Goal: Transaction & Acquisition: Purchase product/service

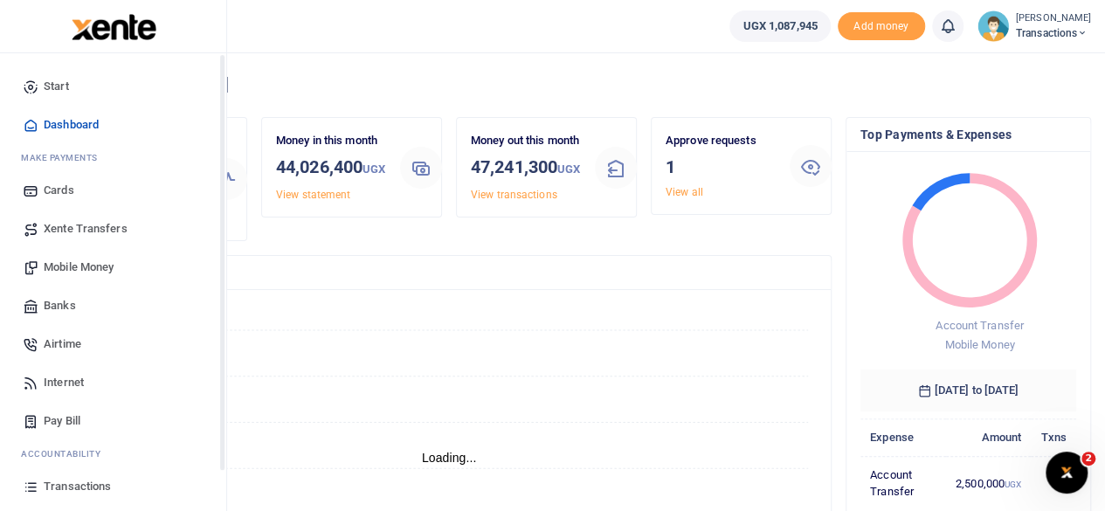
scroll to position [112, 0]
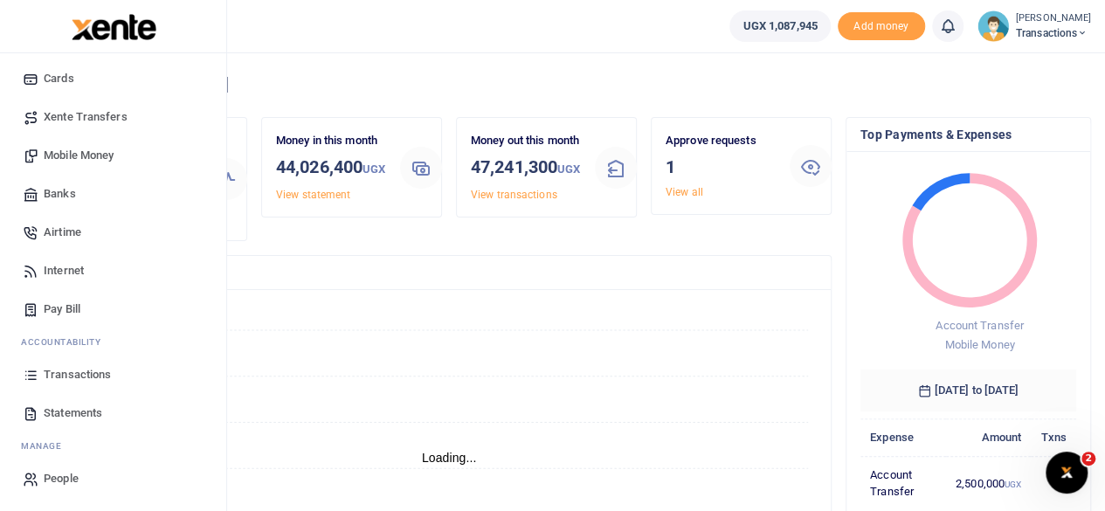
click at [76, 155] on span "Mobile Money" at bounding box center [79, 155] width 70 height 17
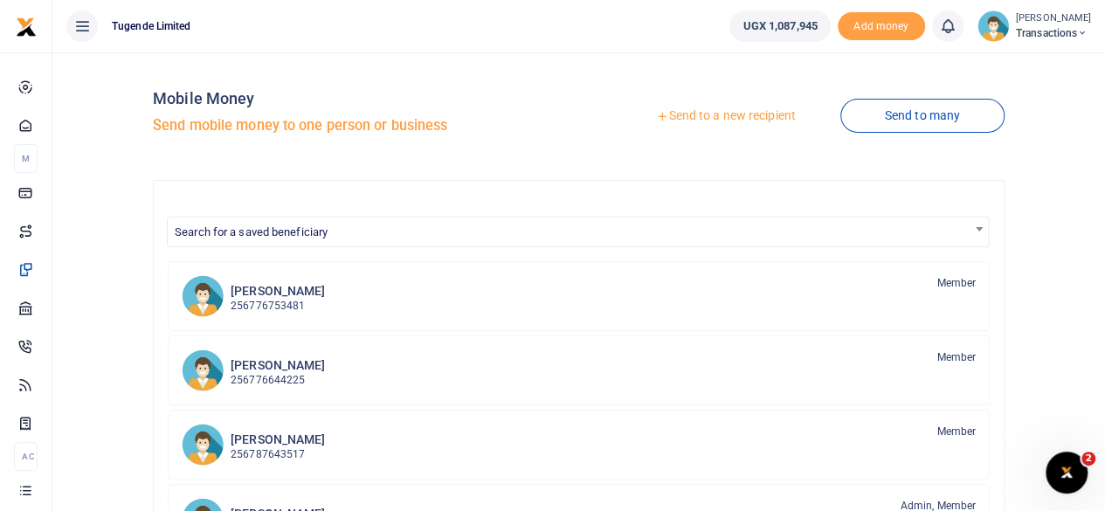
click at [719, 114] on div at bounding box center [552, 255] width 1105 height 511
click at [719, 114] on link "Send to a new recipient" at bounding box center [726, 115] width 228 height 31
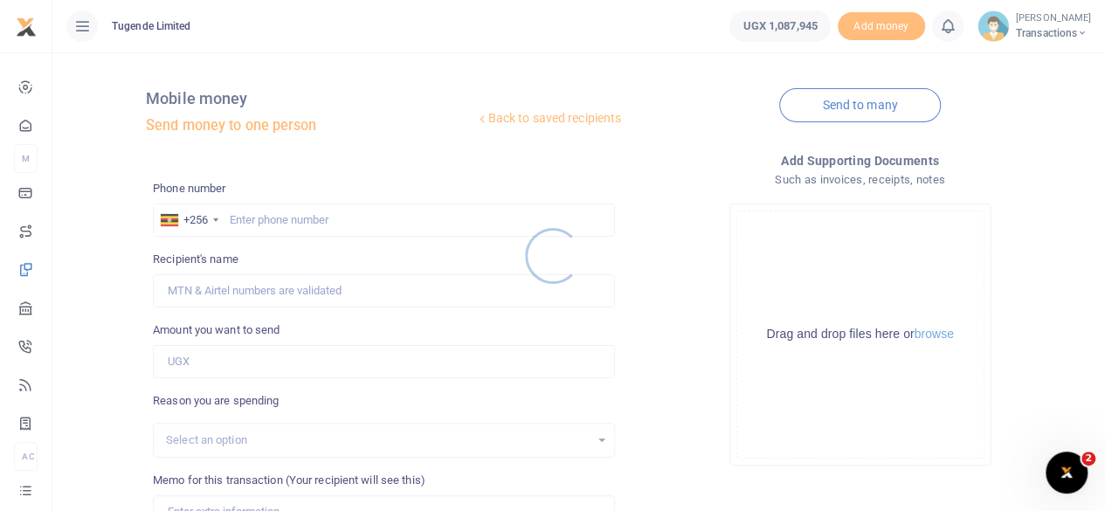
click at [326, 218] on div at bounding box center [552, 255] width 1105 height 511
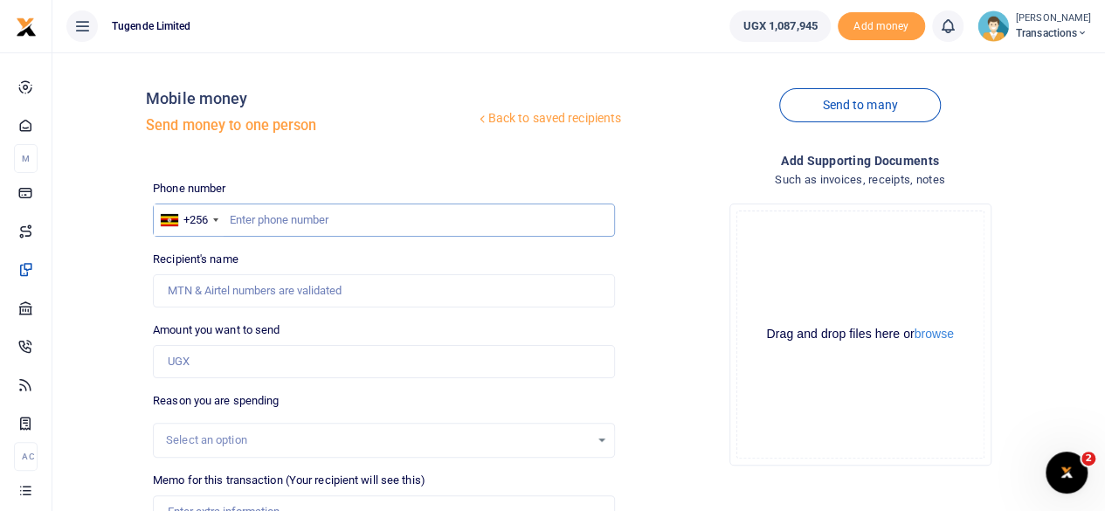
click at [326, 218] on input "text" at bounding box center [384, 220] width 462 height 33
paste input "760748326"
type input "760748326"
type input "Yunus Wekola"
click at [278, 369] on input "Amount you want to send" at bounding box center [384, 361] width 462 height 33
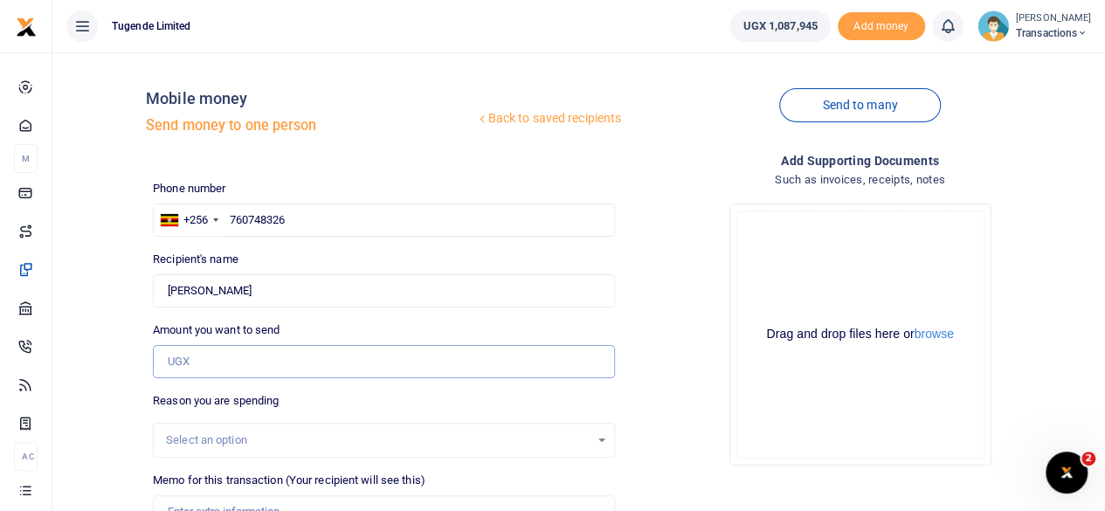
paste input "70000"
type input "70,000"
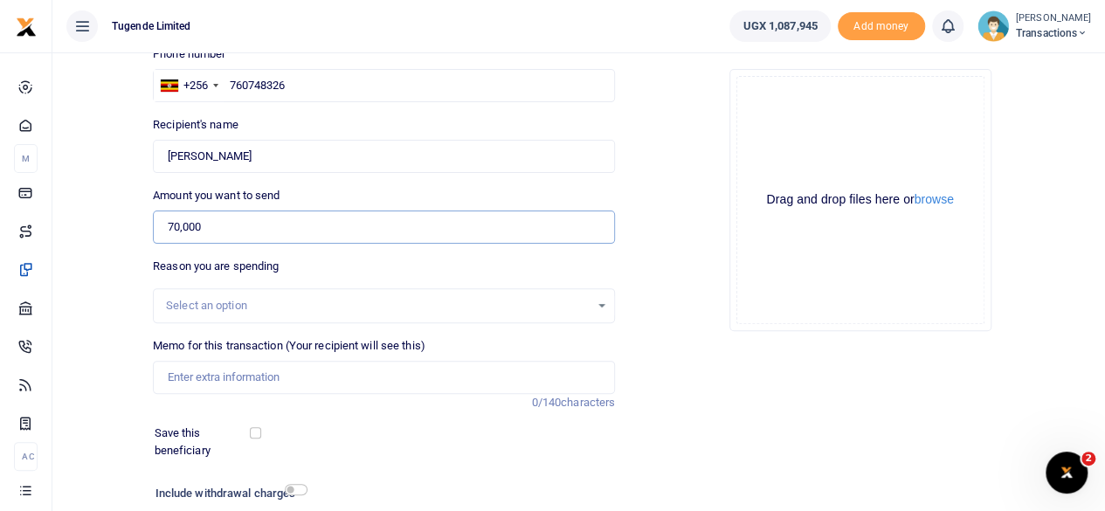
scroll to position [135, 0]
click at [288, 380] on input "Memo for this transaction (Your recipient will see this)" at bounding box center [384, 376] width 462 height 33
paste input "UGG518T and UGD234T"
paste input "Cost Of Impounded Bikes"
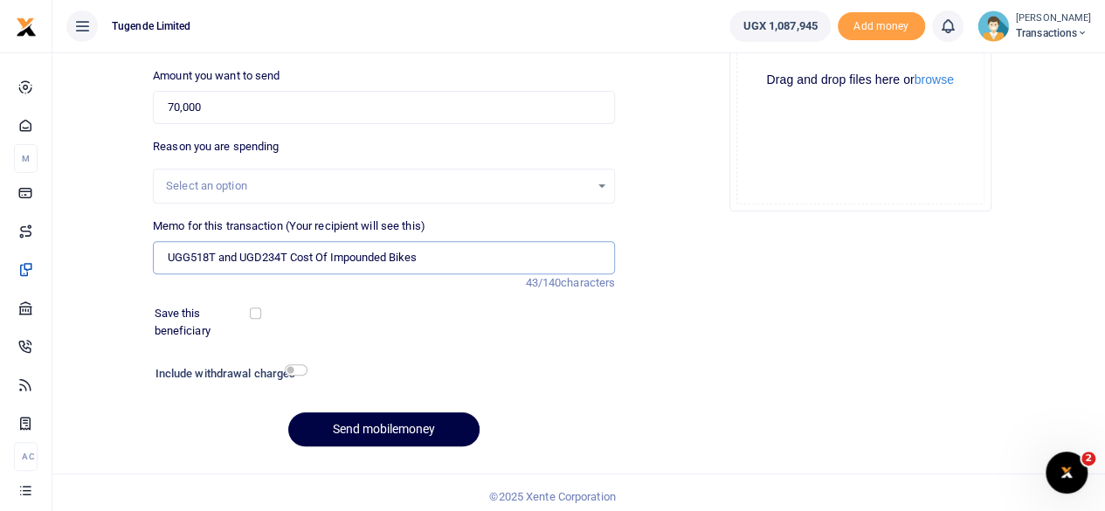
scroll to position [260, 0]
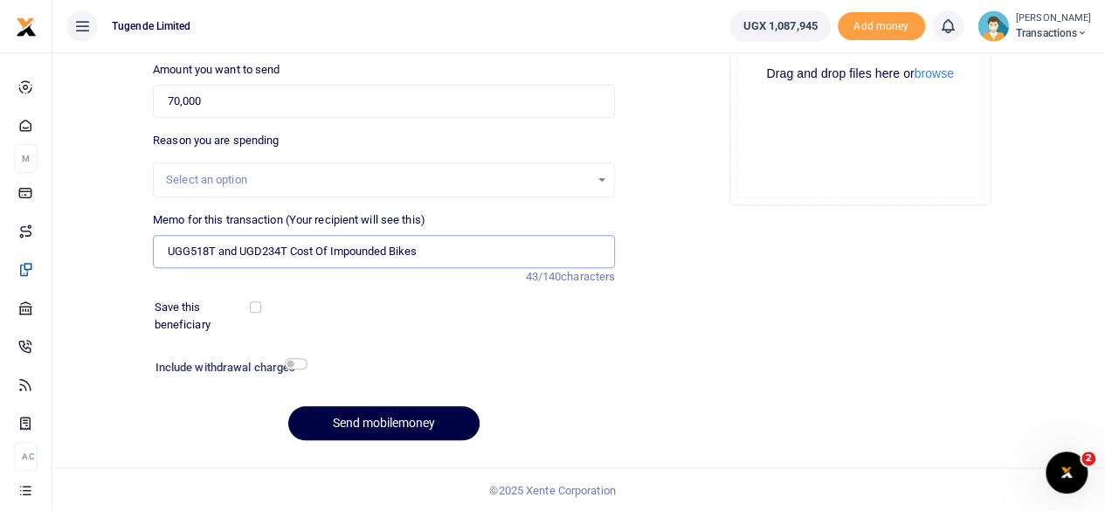
type input "UGG518T and UGD234T Cost Of Impounded Bikes"
click at [375, 424] on button "Send mobilemoney" at bounding box center [383, 423] width 191 height 34
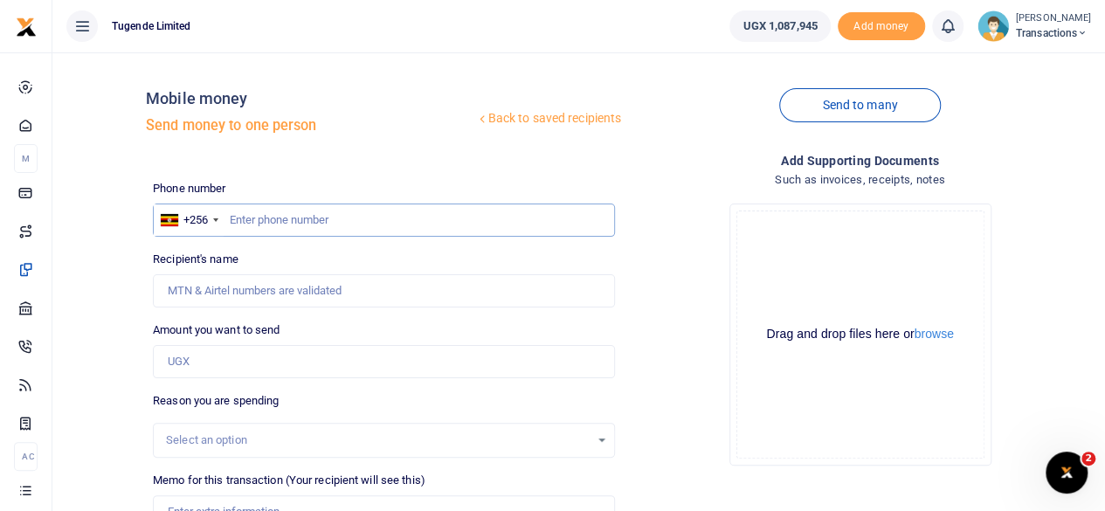
click at [363, 220] on input "text" at bounding box center [384, 220] width 462 height 33
paste input "745902685"
type input "745902685"
type input "Aisha Bitungwa"
click at [392, 362] on input "Amount you want to send" at bounding box center [384, 361] width 462 height 33
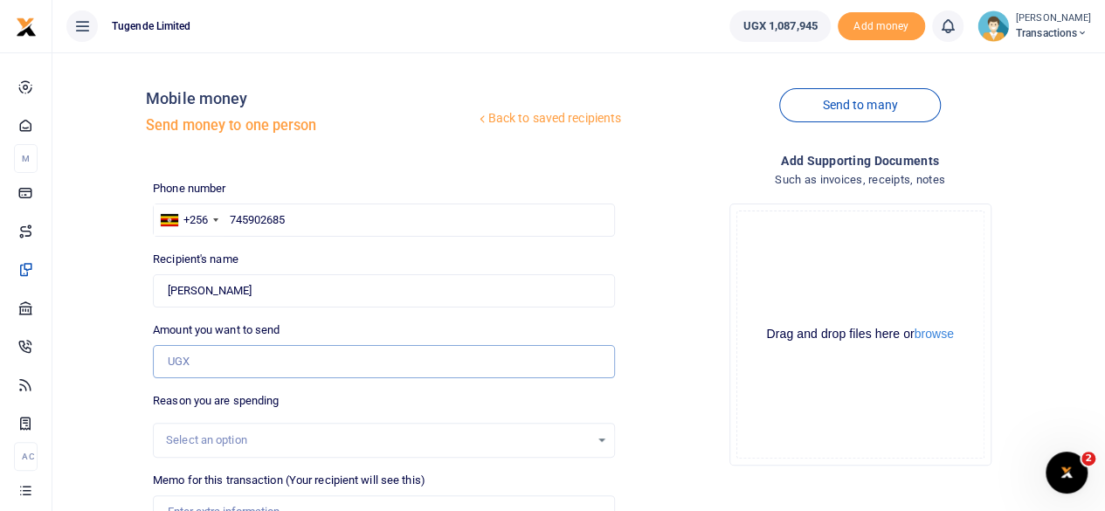
paste input "20000"
type input "20,000"
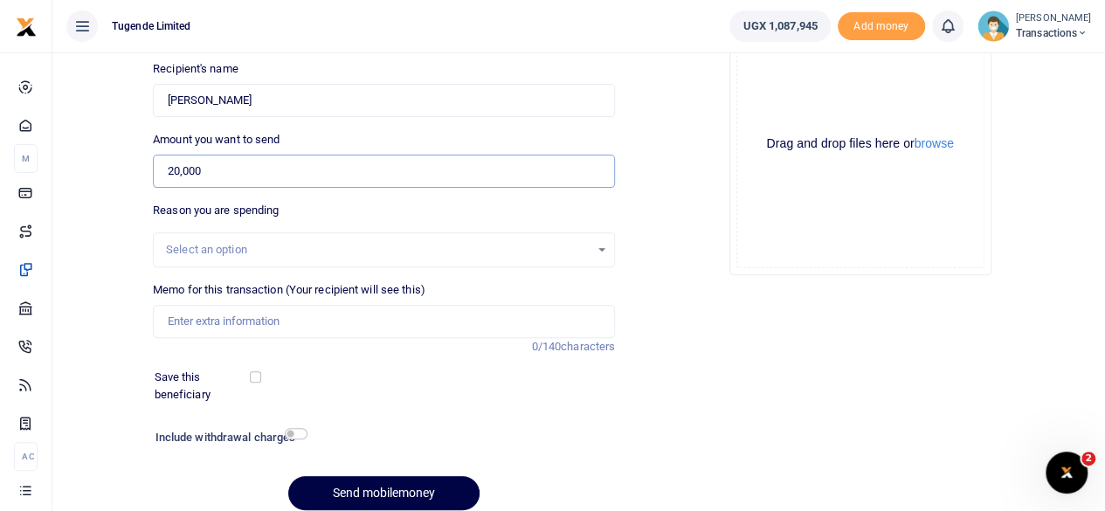
scroll to position [202, 0]
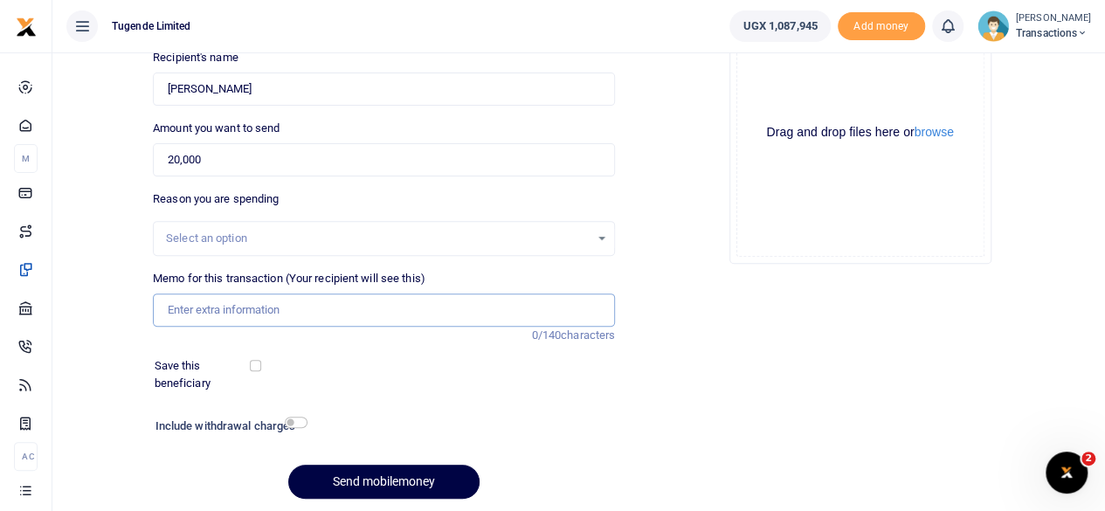
click at [326, 300] on input "Memo for this transaction (Your recipient will see this)" at bounding box center [384, 310] width 462 height 33
paste input "UMA838BH"
type input "UMA838BH"
click at [370, 480] on button "Send mobilemoney" at bounding box center [383, 482] width 191 height 34
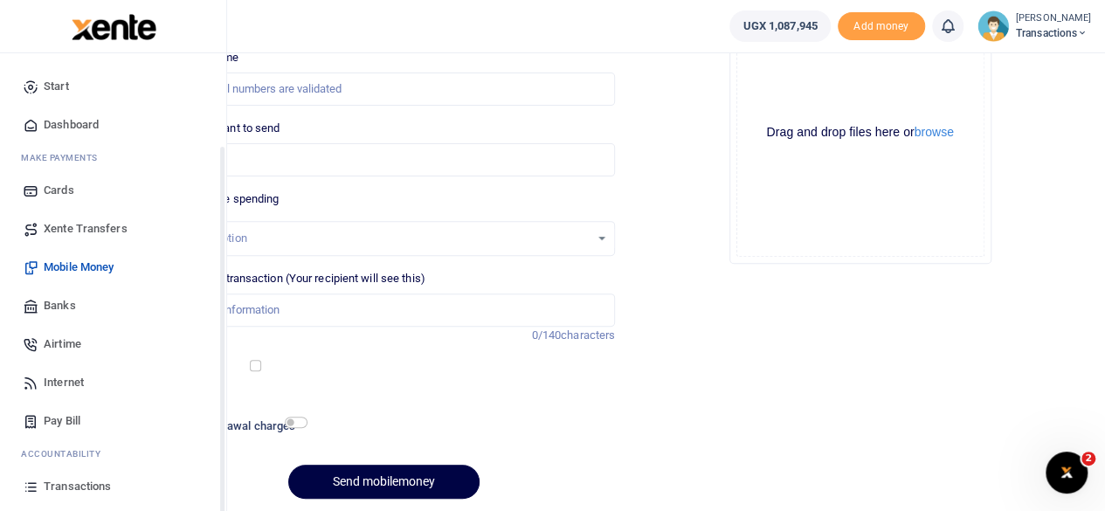
scroll to position [112, 0]
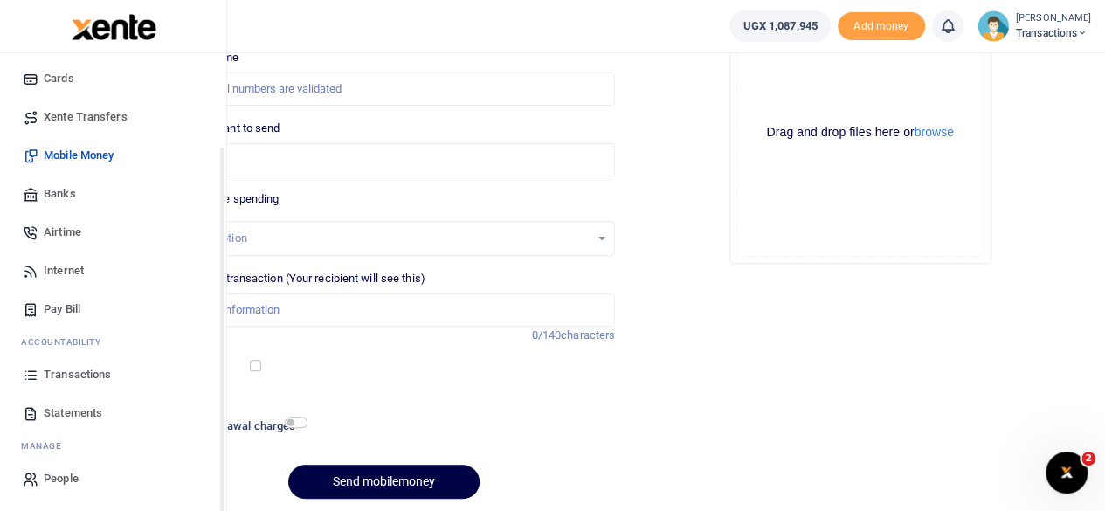
click at [77, 375] on span "Transactions" at bounding box center [77, 374] width 67 height 17
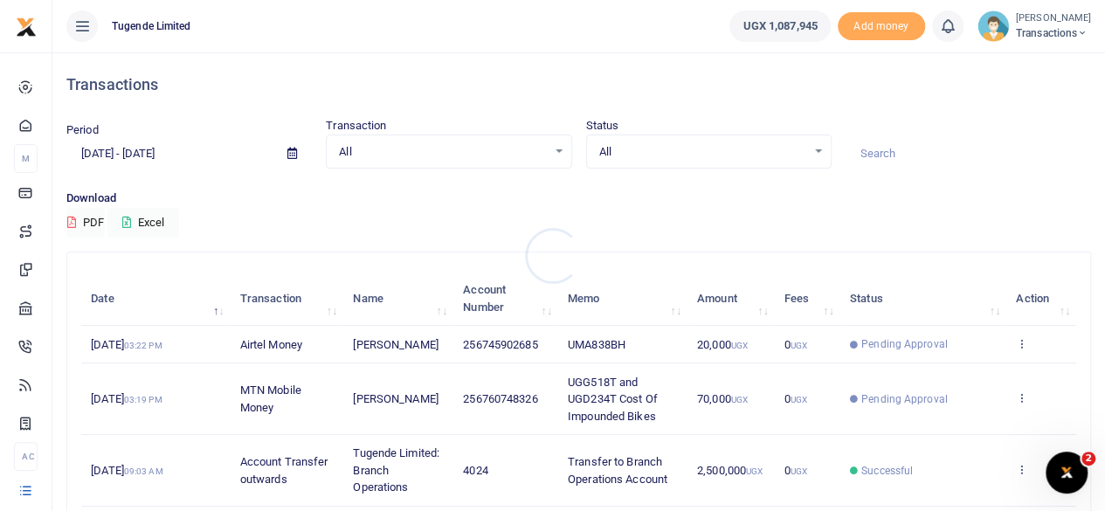
click at [917, 149] on div at bounding box center [552, 255] width 1105 height 511
click at [917, 149] on input at bounding box center [969, 154] width 246 height 30
paste input "UMA838BH"
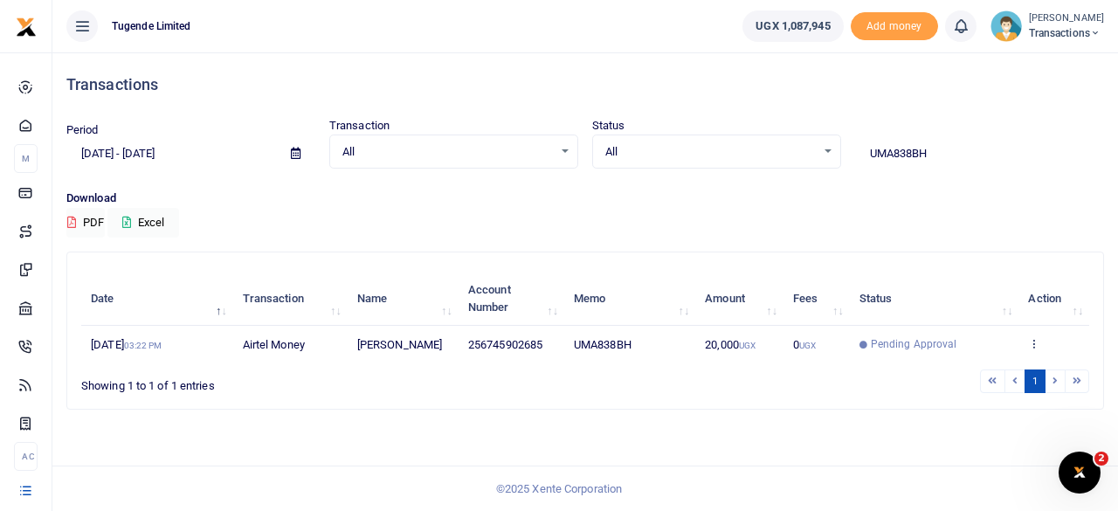
type input "UMA838BH"
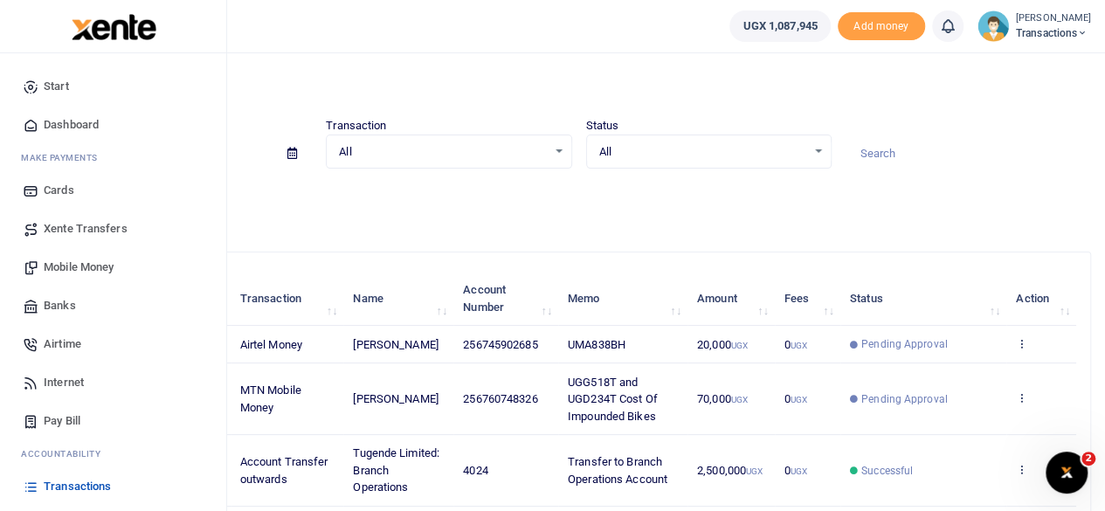
click at [78, 259] on span "Mobile Money" at bounding box center [79, 267] width 70 height 17
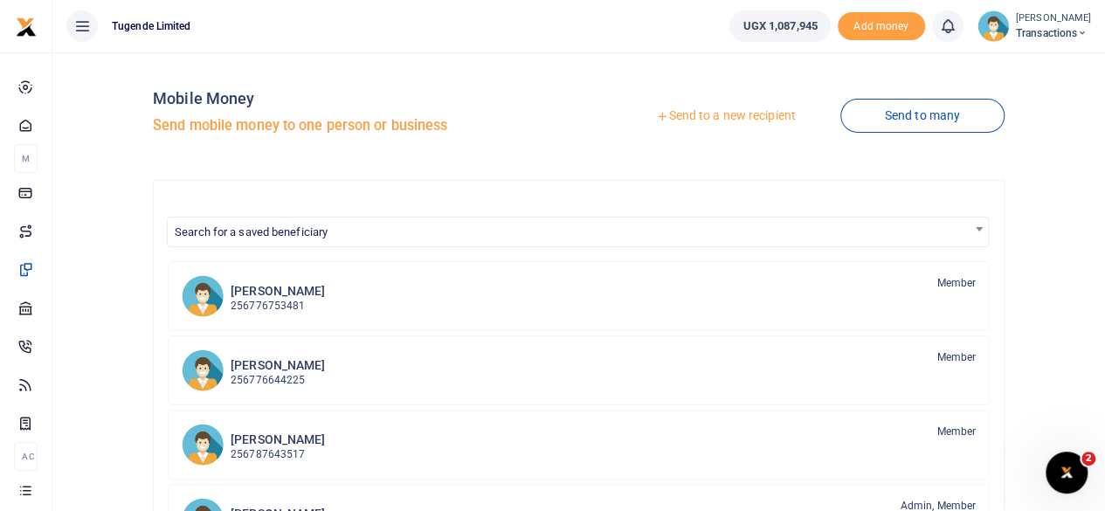
click at [725, 113] on link "Send to a new recipient" at bounding box center [726, 115] width 228 height 31
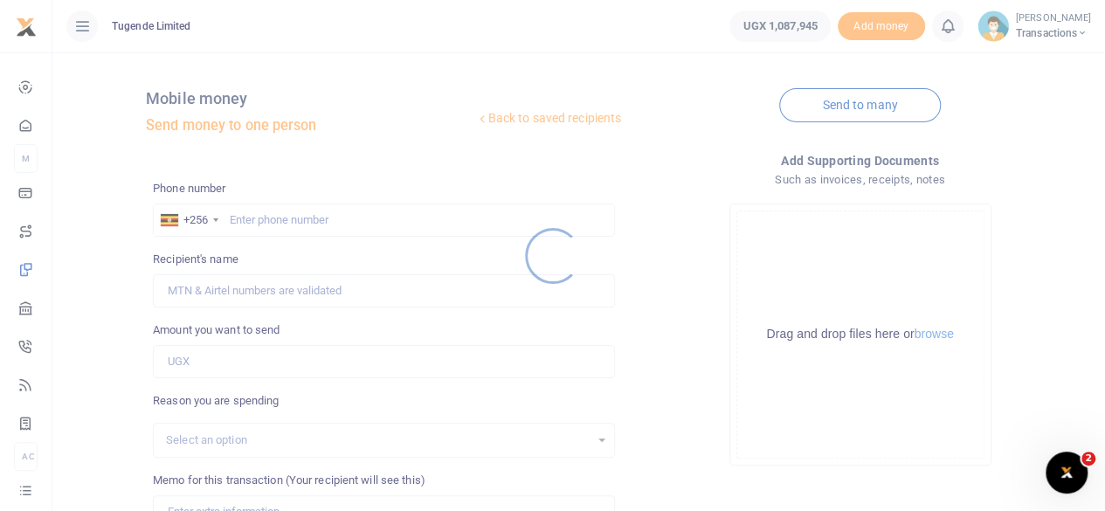
click at [318, 224] on div at bounding box center [552, 255] width 1105 height 511
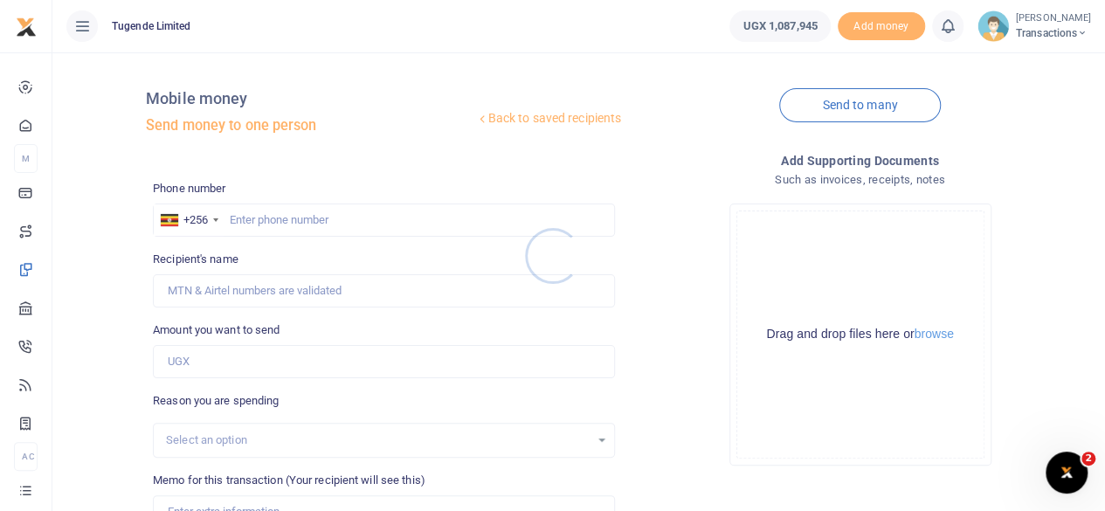
click at [318, 224] on div at bounding box center [552, 255] width 1105 height 511
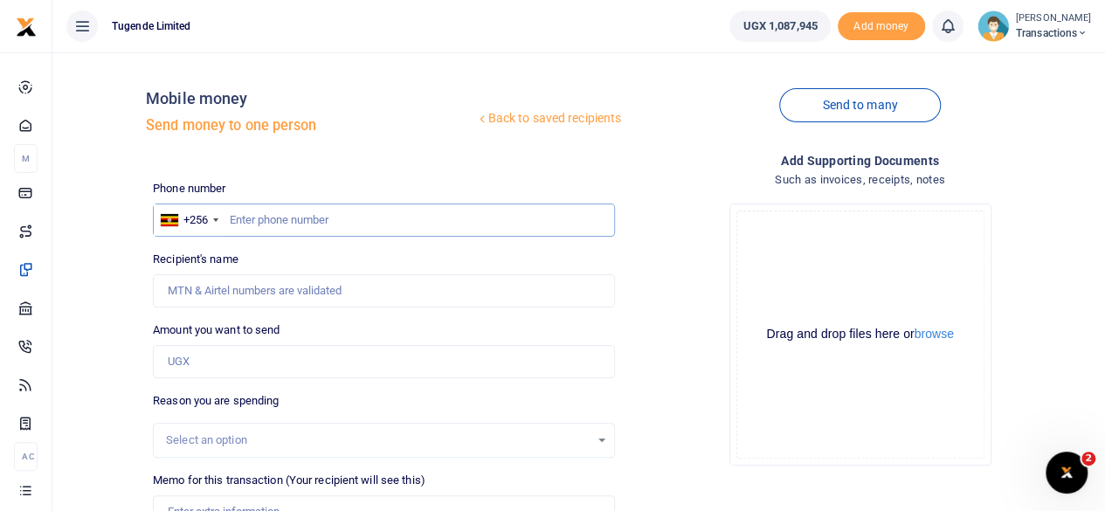
click at [318, 224] on input "text" at bounding box center [384, 220] width 462 height 33
paste input "774545806"
type input "774545806"
type input "Julius Ouke"
click at [294, 364] on input "Amount you want to send" at bounding box center [384, 361] width 462 height 33
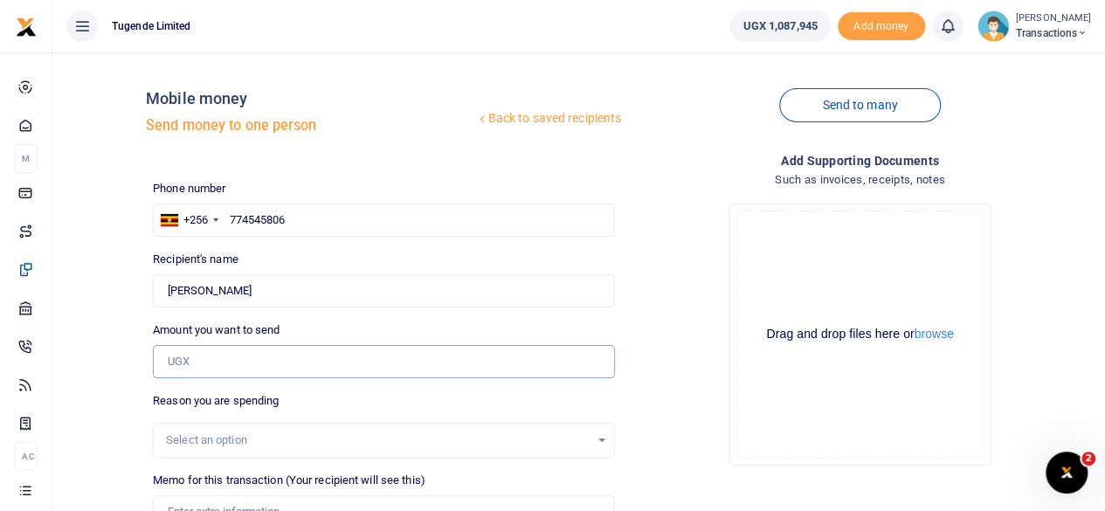
paste input "50,000"
type input "50,000"
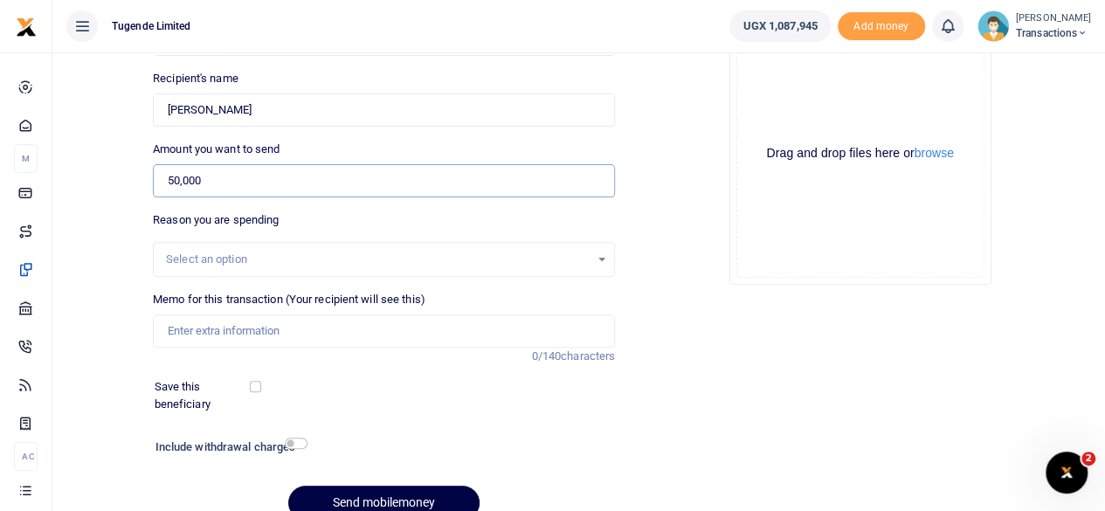
scroll to position [183, 0]
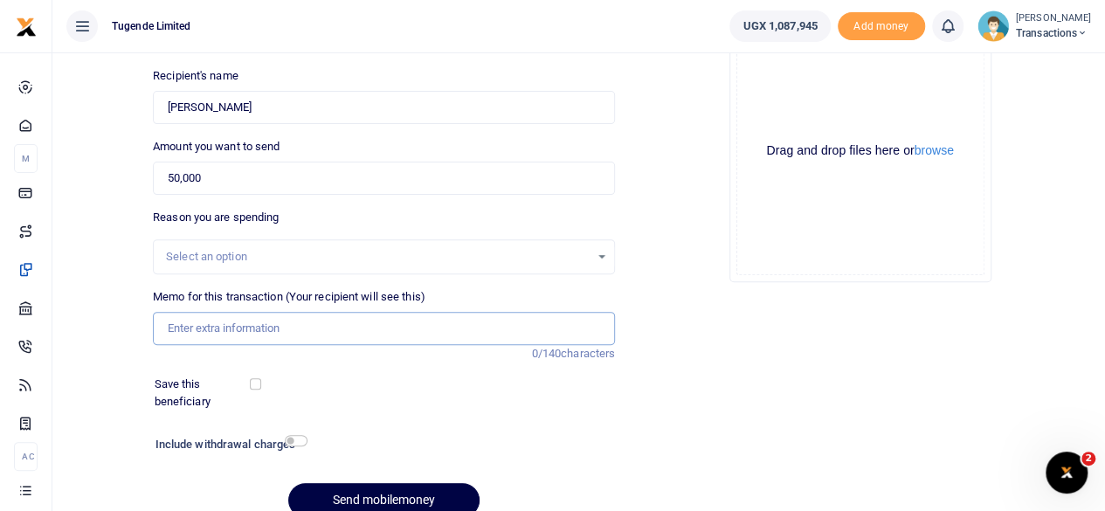
click at [308, 326] on input "Memo for this transaction (Your recipient will see this)" at bounding box center [384, 328] width 462 height 33
paste input "UGB085E"
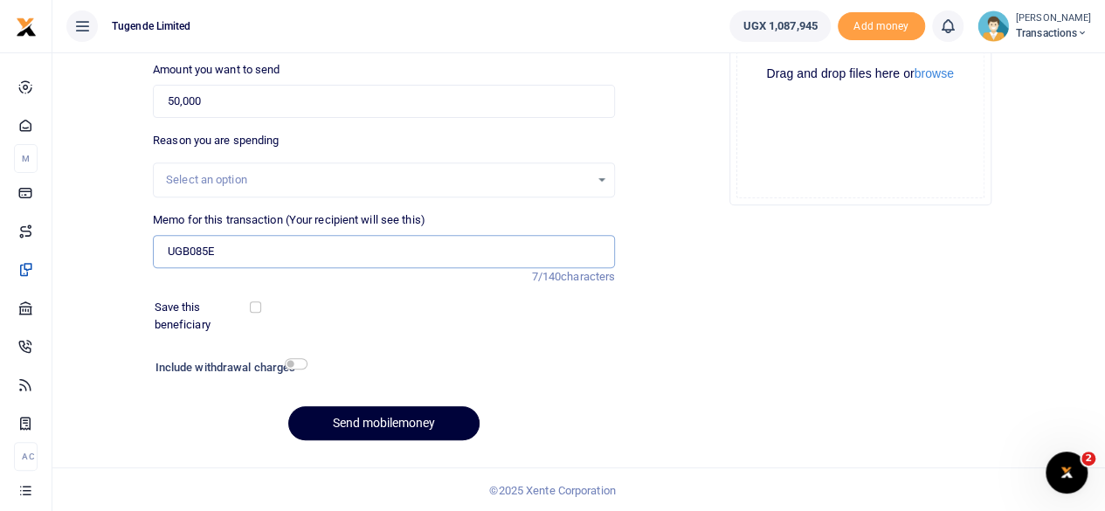
type input "UGB085E"
click at [376, 424] on button "Send mobilemoney" at bounding box center [383, 423] width 191 height 34
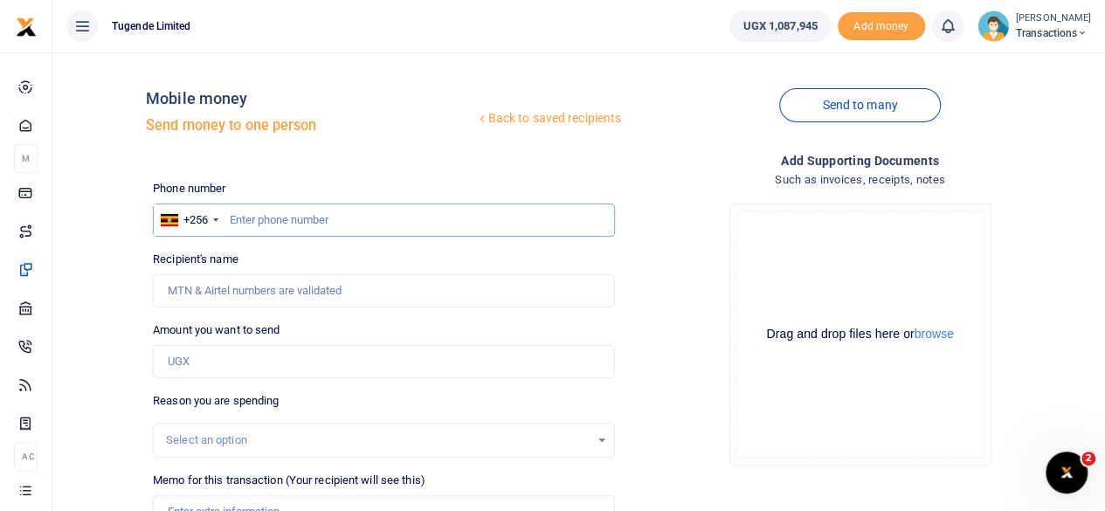
paste input "778-667348"
click at [341, 214] on input "text" at bounding box center [384, 220] width 462 height 33
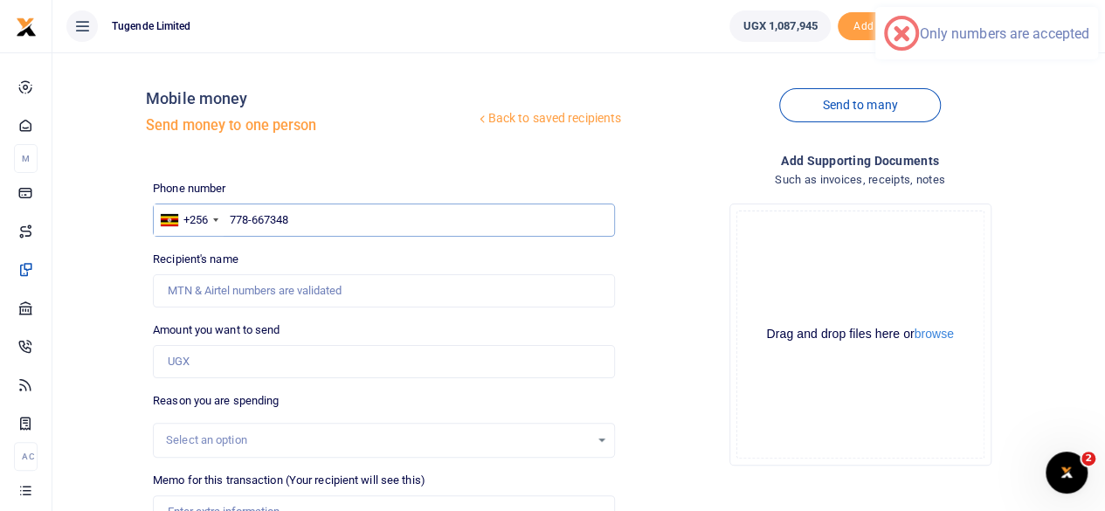
click at [252, 218] on input "778-667348" at bounding box center [384, 220] width 462 height 33
type input "778667348"
type input "Pius Kisita"
type input "778667348"
click at [247, 356] on input "Amount you want to send" at bounding box center [384, 361] width 462 height 33
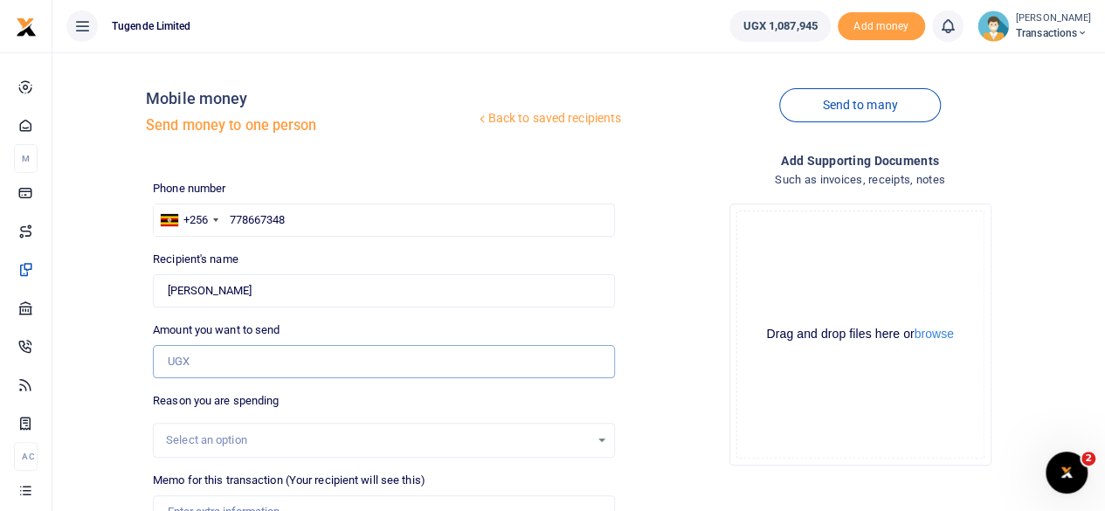
paste input "205,000"
type input "205,000"
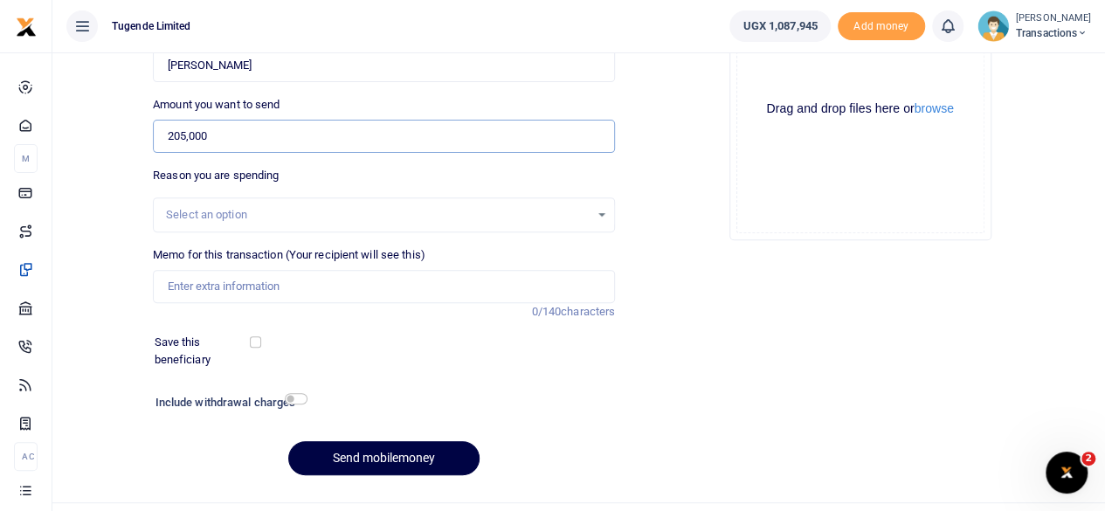
scroll to position [260, 0]
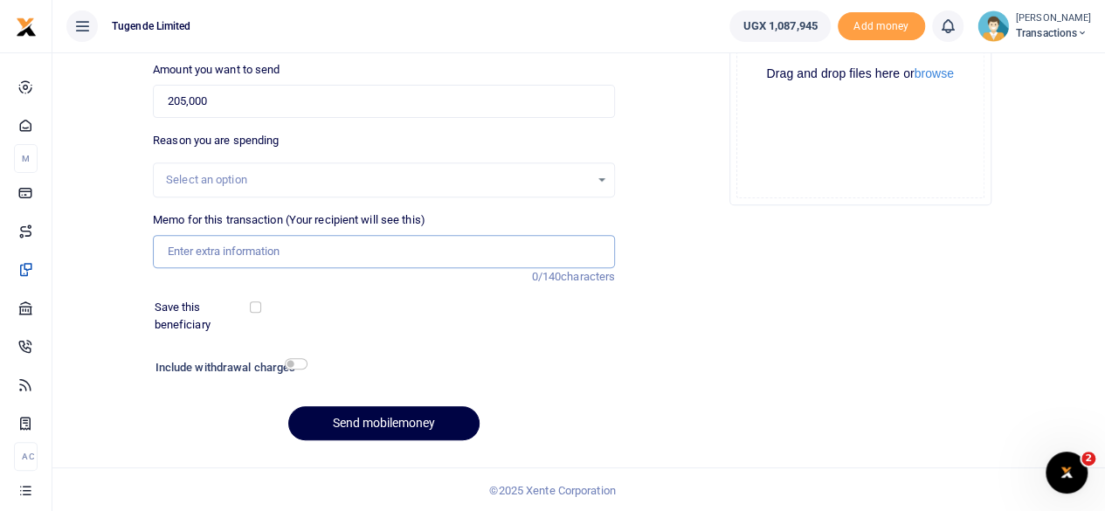
click at [312, 250] on input "Memo for this transaction (Your recipient will see this)" at bounding box center [384, 251] width 462 height 33
paste input "UFY961T"
type input "UFY961T"
click at [374, 413] on button "Send mobilemoney" at bounding box center [383, 423] width 191 height 34
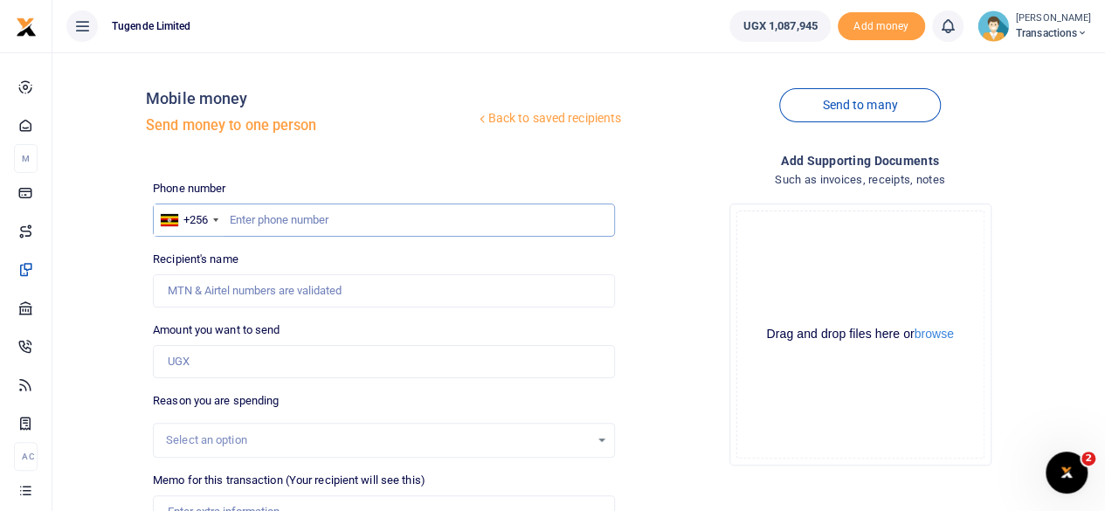
click at [367, 217] on input "text" at bounding box center [384, 220] width 462 height 33
paste input "748050032"
type input "748050032"
type input "[PERSON_NAME]"
click at [287, 356] on input "Amount you want to send" at bounding box center [384, 361] width 462 height 33
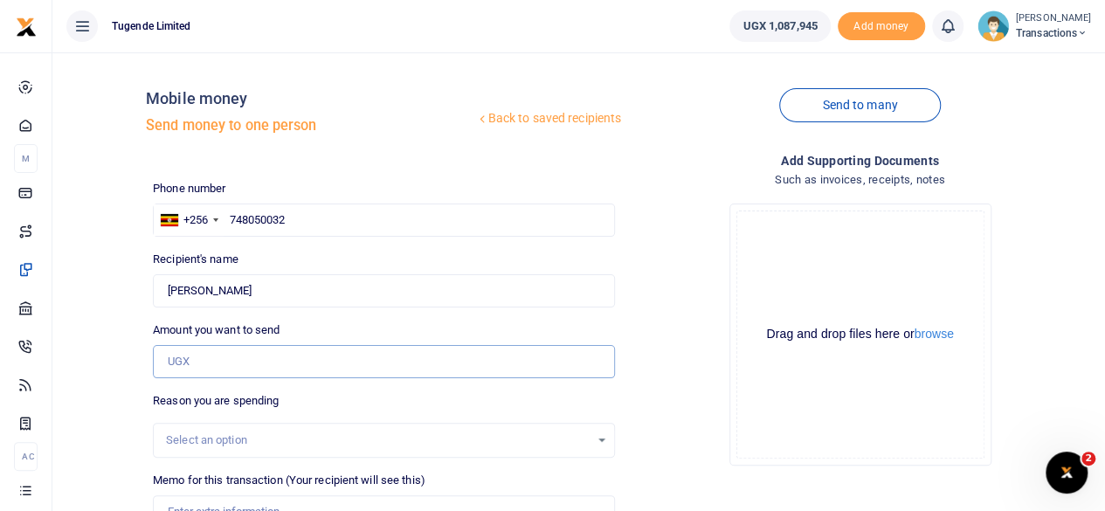
paste input "25,000"
type input "25,000"
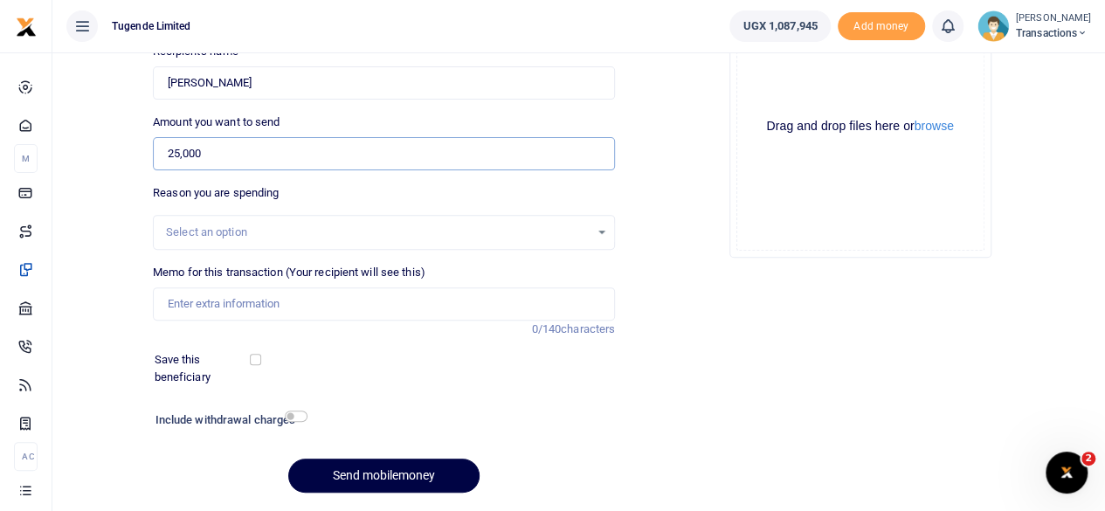
scroll to position [260, 0]
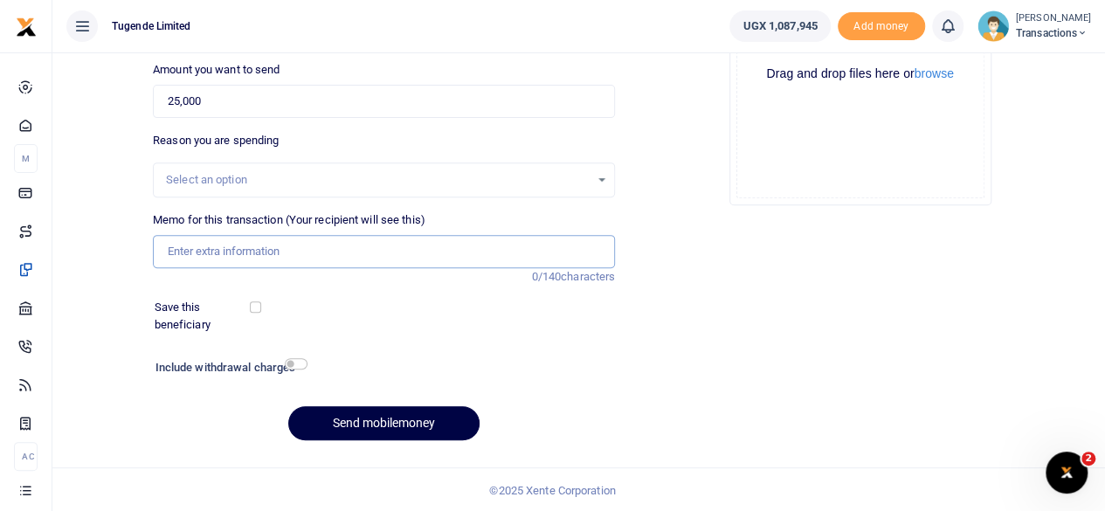
click at [339, 252] on input "Memo for this transaction (Your recipient will see this)" at bounding box center [384, 251] width 462 height 33
paste input "UGB625S"
type input "UGB625S"
click at [388, 417] on button "Send mobilemoney" at bounding box center [383, 423] width 191 height 34
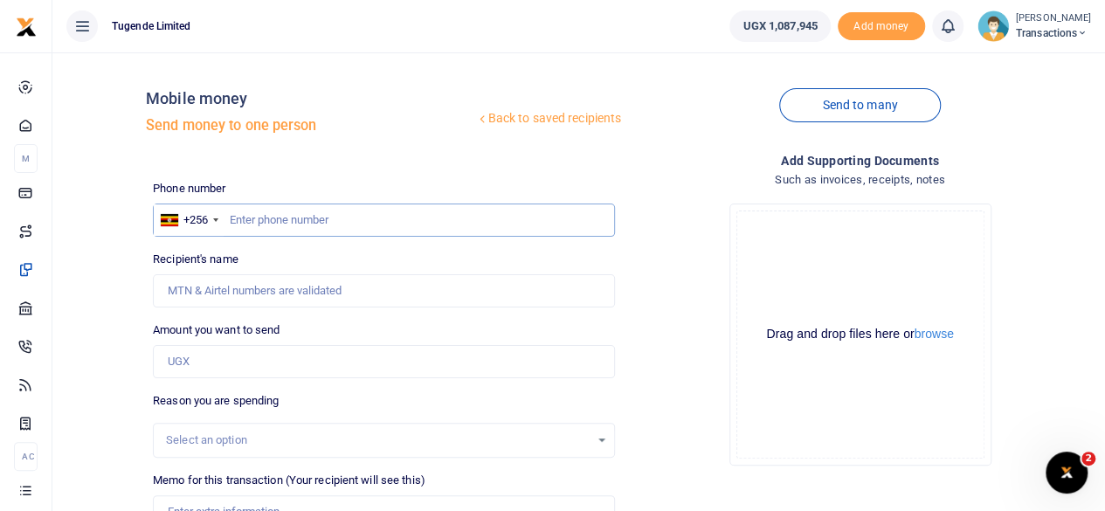
click at [311, 219] on input "text" at bounding box center [384, 220] width 462 height 33
paste input "702466902"
type input "702466902"
type input "Arone Hawusi"
click at [297, 365] on input "Amount you want to send" at bounding box center [384, 361] width 462 height 33
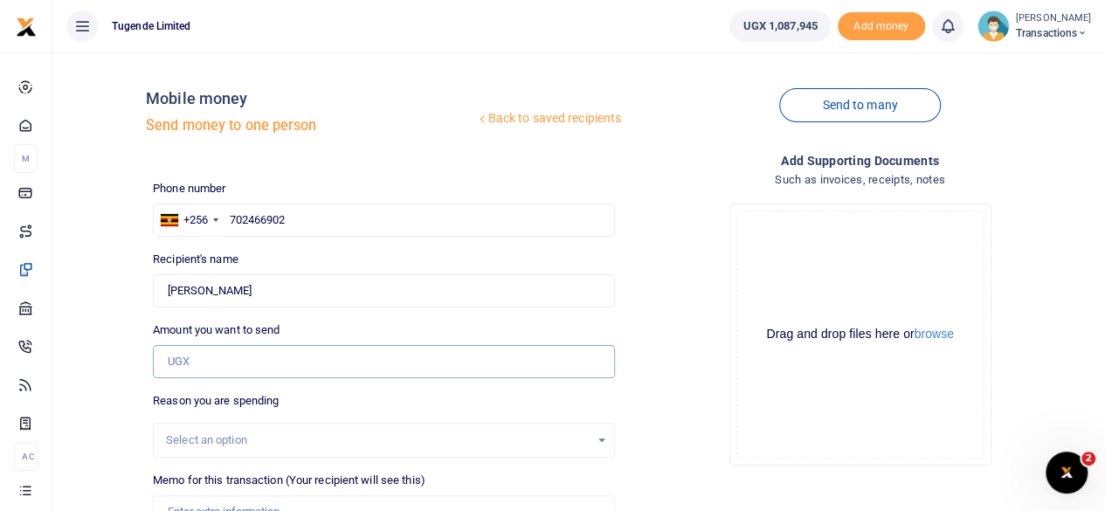
paste input "15000"
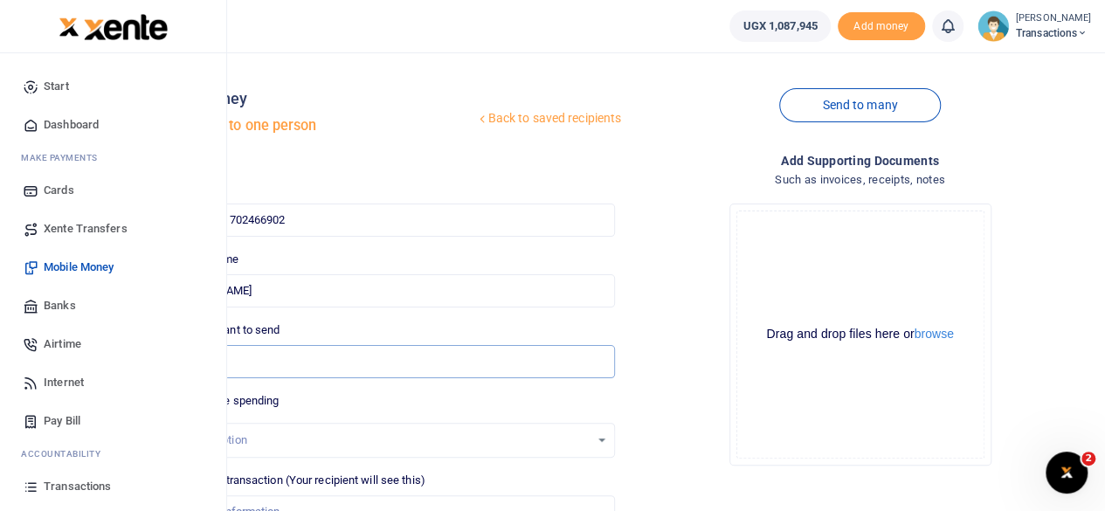
type input "15,000"
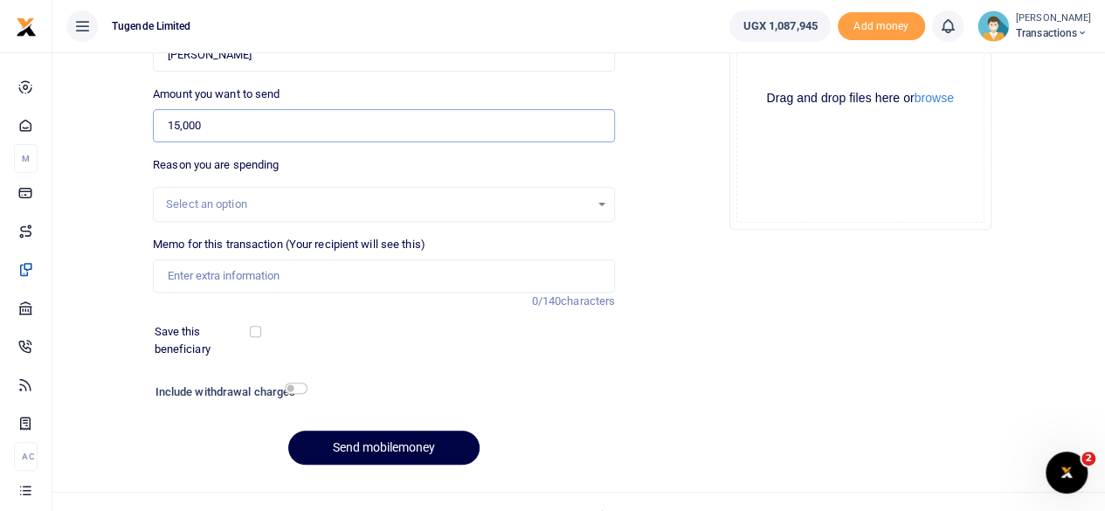
scroll to position [243, 0]
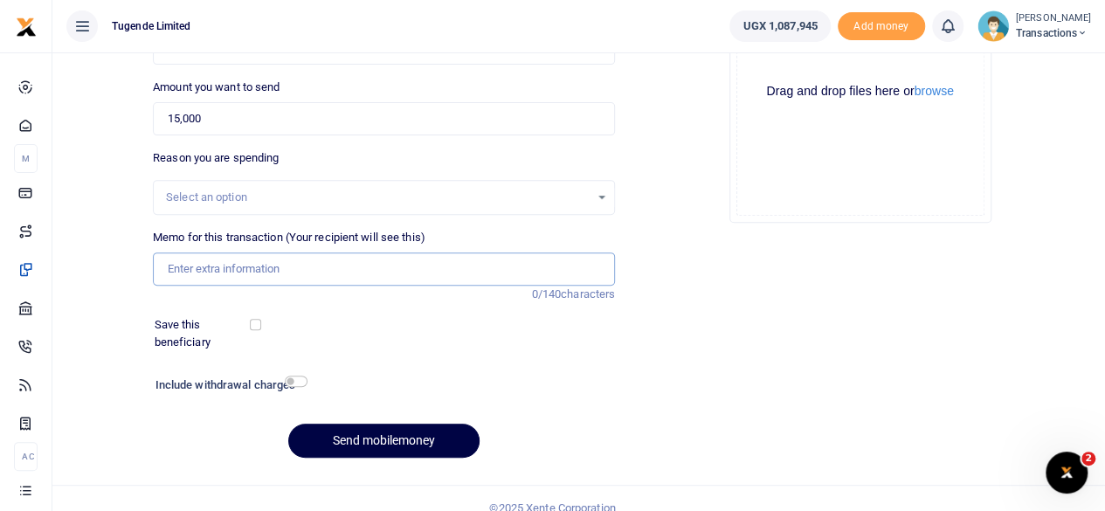
click at [281, 279] on input "Memo for this transaction (Your recipient will see this)" at bounding box center [384, 268] width 462 height 33
paste input "UGG218Q"
type input "UGG218Q"
click at [393, 431] on button "Send mobilemoney" at bounding box center [383, 441] width 191 height 34
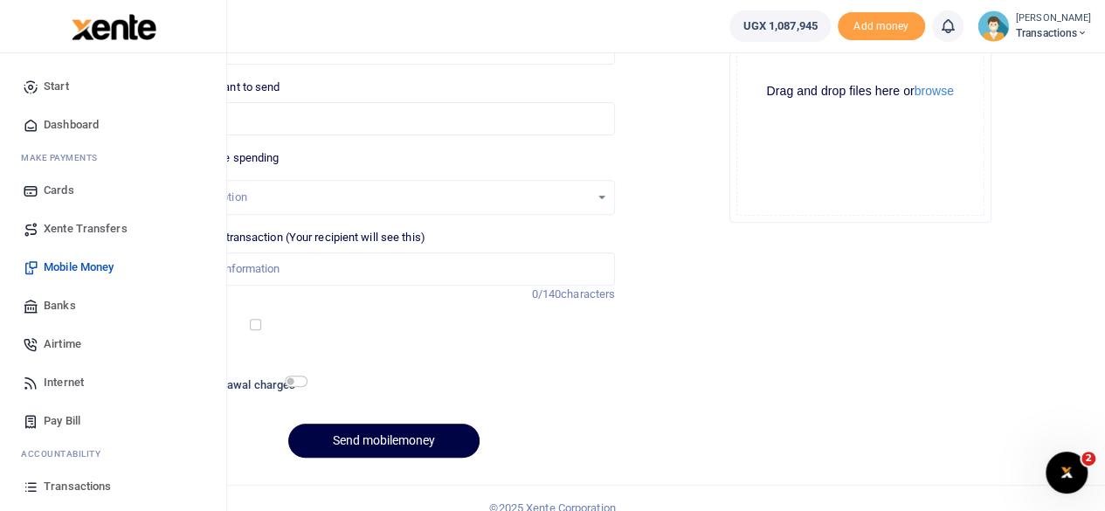
click at [61, 481] on span "Transactions" at bounding box center [77, 486] width 67 height 17
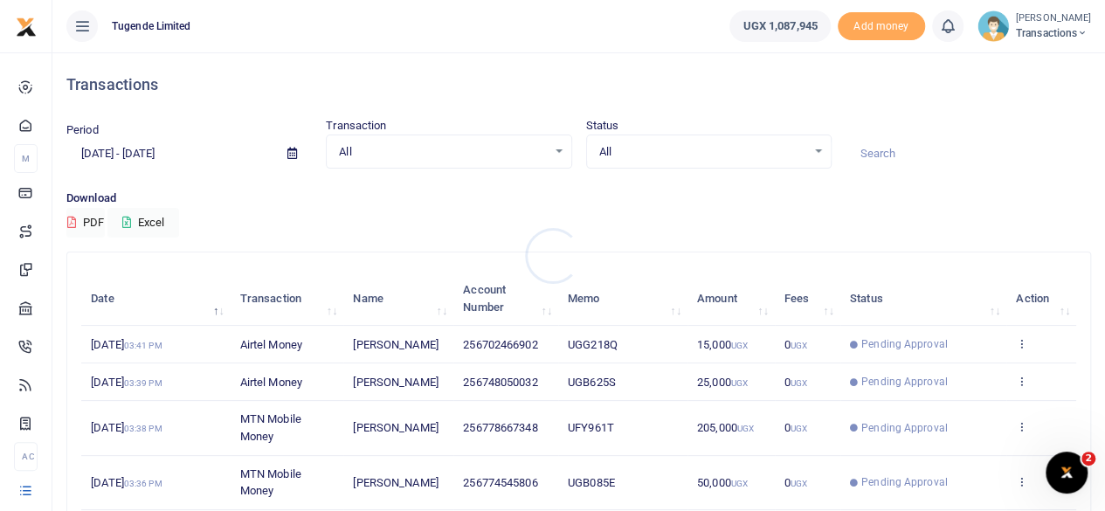
click at [905, 147] on div at bounding box center [552, 255] width 1105 height 511
click at [905, 147] on input at bounding box center [969, 154] width 246 height 30
paste input "UGG218Q"
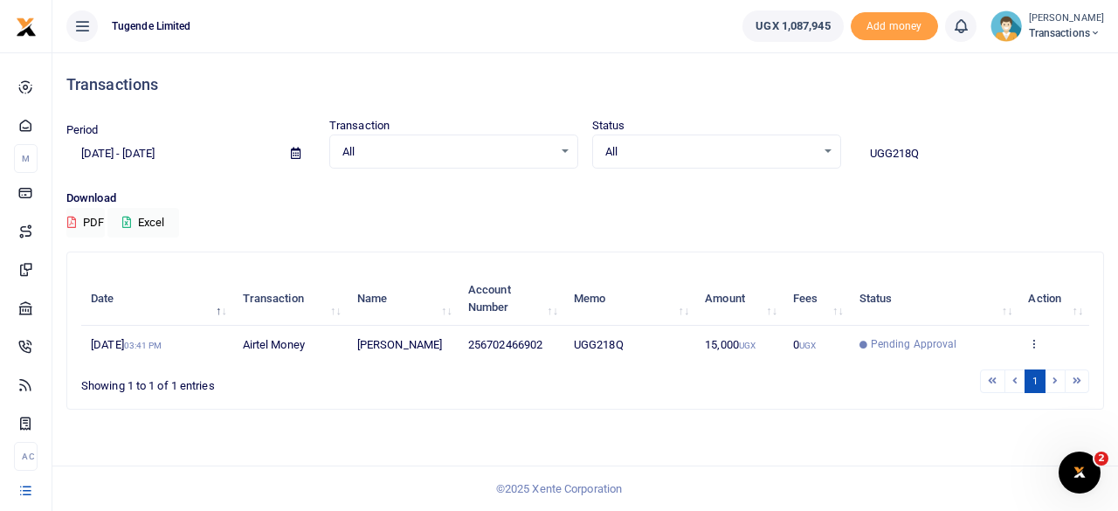
type input "UGG218Q"
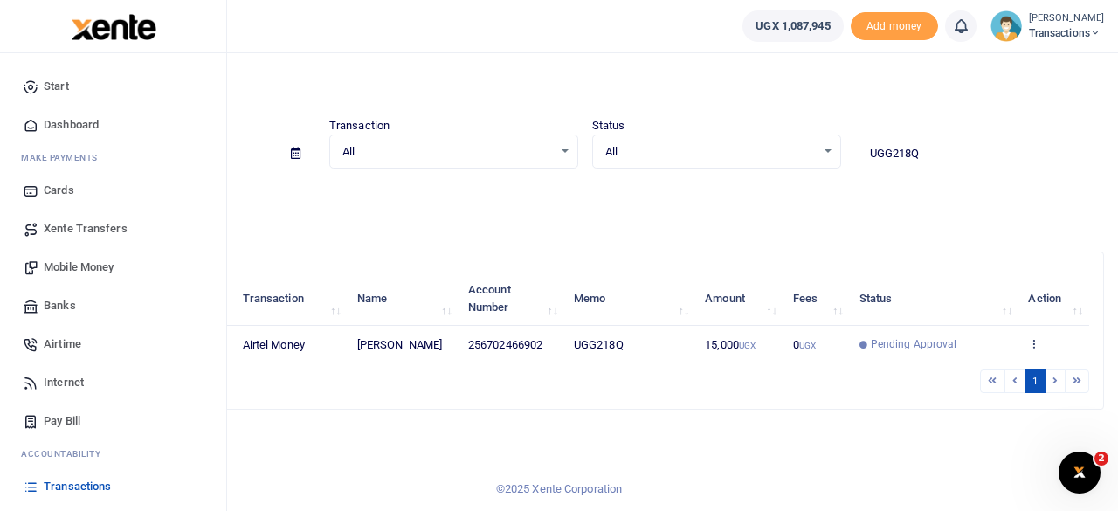
click at [86, 269] on span "Mobile Money" at bounding box center [79, 267] width 70 height 17
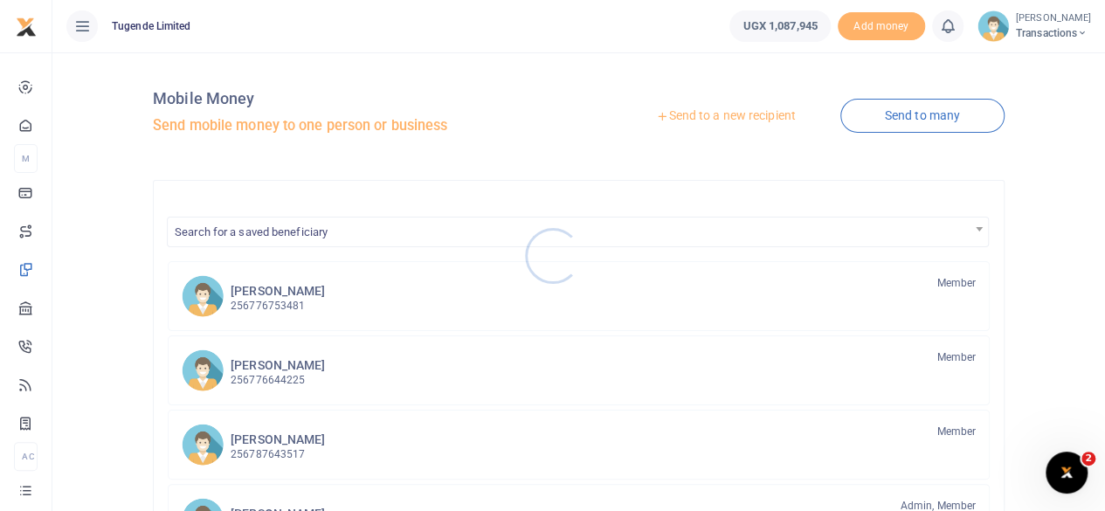
click at [736, 116] on div at bounding box center [552, 255] width 1105 height 511
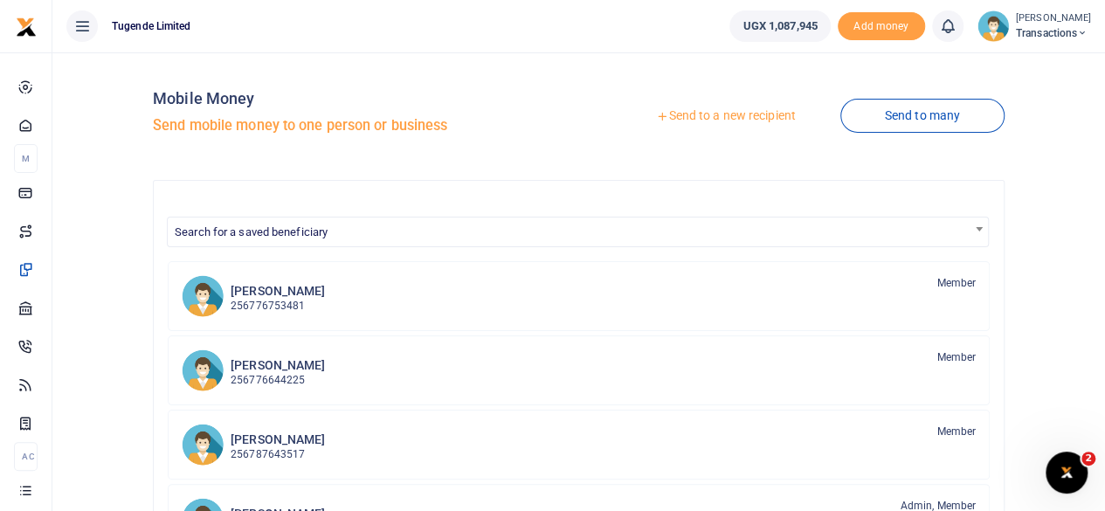
click at [736, 116] on link "Send to a new recipient" at bounding box center [726, 115] width 228 height 31
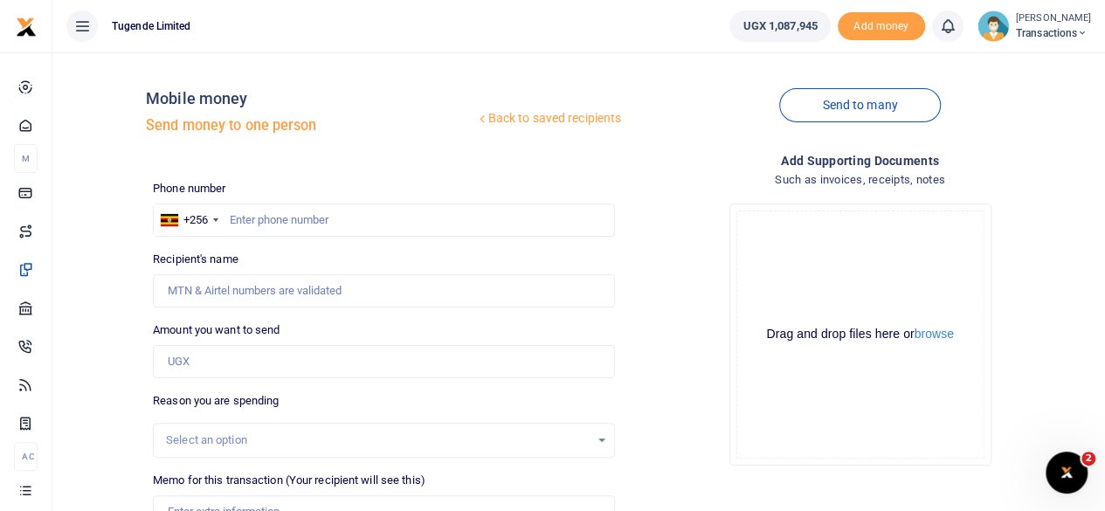
click at [331, 216] on div at bounding box center [552, 255] width 1105 height 511
click at [331, 216] on input "text" at bounding box center [384, 220] width 462 height 33
paste input "774545806"
type input "774545806"
type input "Julius Ouke"
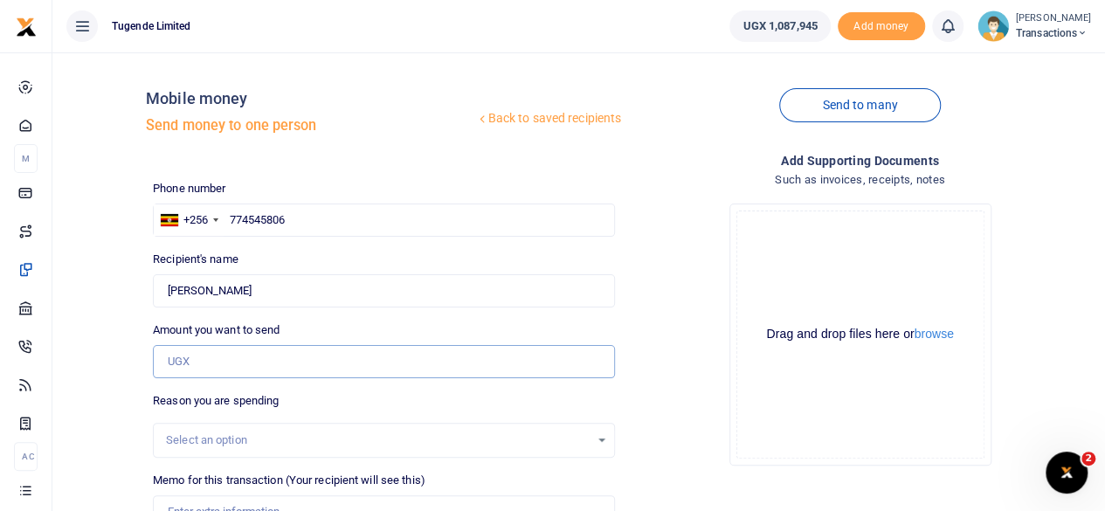
click at [243, 362] on input "Amount you want to send" at bounding box center [384, 361] width 462 height 33
paste input "228,000"
type input "228,000"
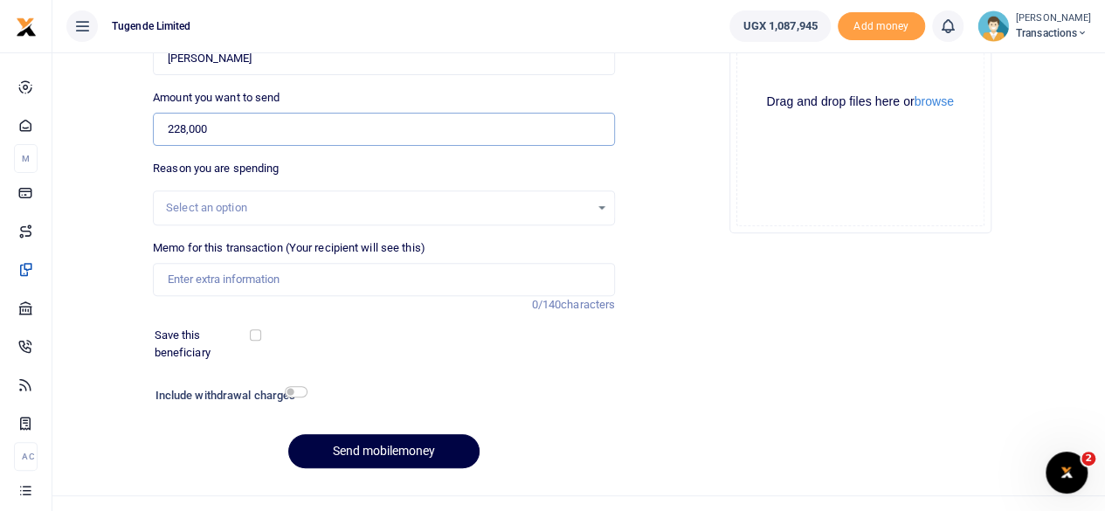
scroll to position [239, 0]
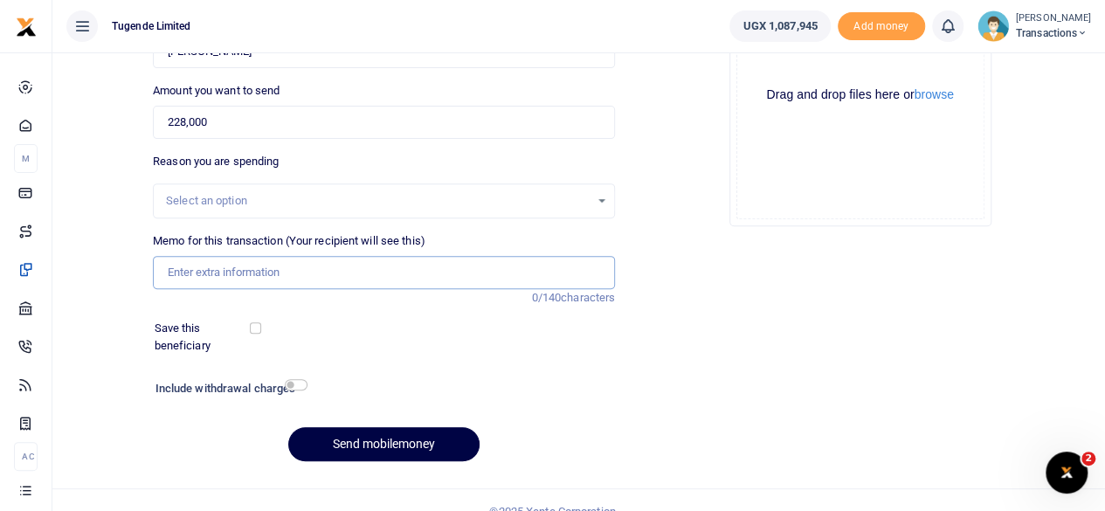
paste input "UGB019R"
click at [269, 267] on input "Memo for this transaction (Your recipient will see this)" at bounding box center [384, 272] width 462 height 33
type input "UGB019R"
click at [375, 427] on button "Send mobilemoney" at bounding box center [383, 444] width 191 height 34
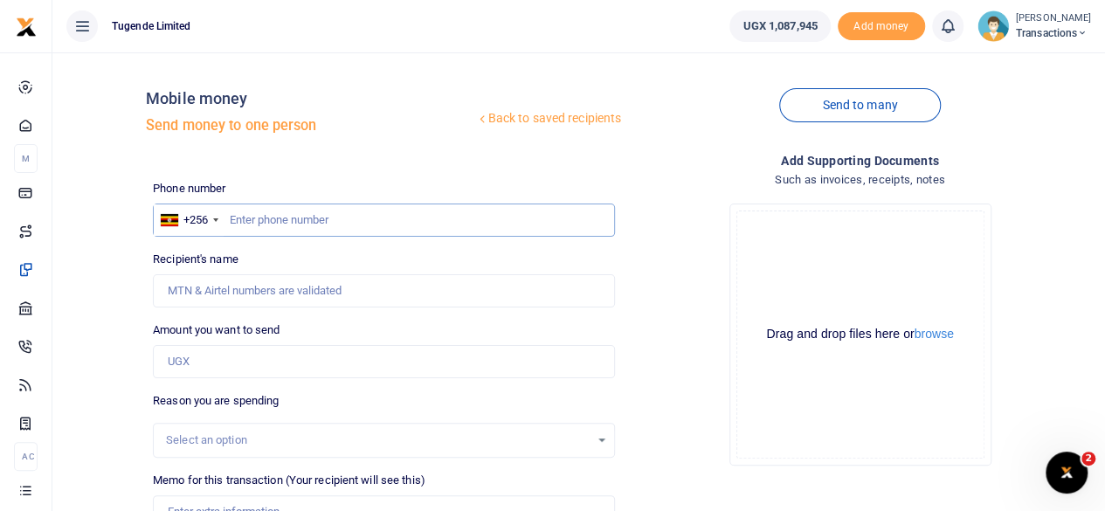
paste input "702058517"
click at [374, 221] on input "text" at bounding box center [384, 220] width 462 height 33
type input "702058517"
type input "Muusa Kizito"
click at [257, 355] on input "Amount you want to send" at bounding box center [384, 361] width 462 height 33
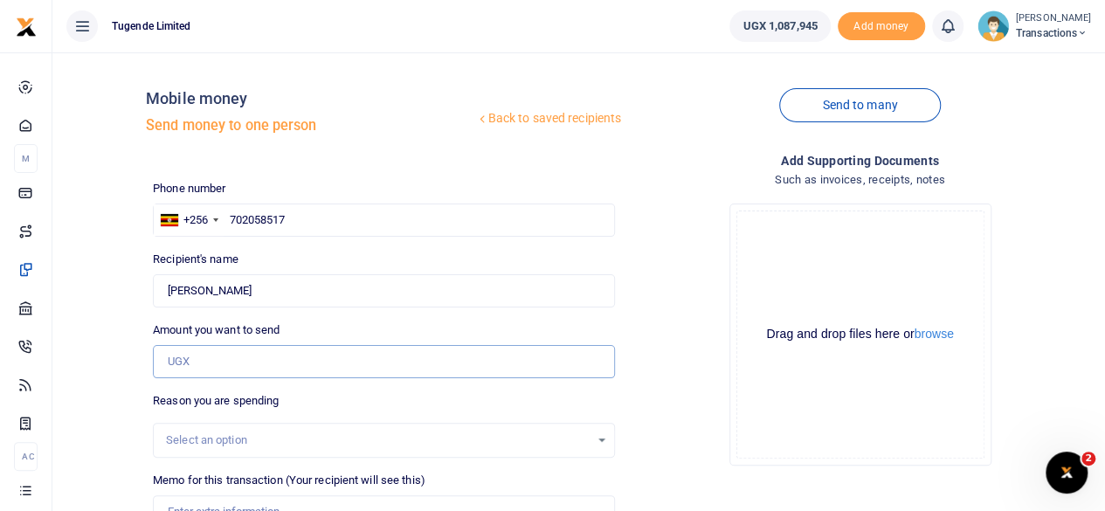
paste input "40,000"
type input "40,000"
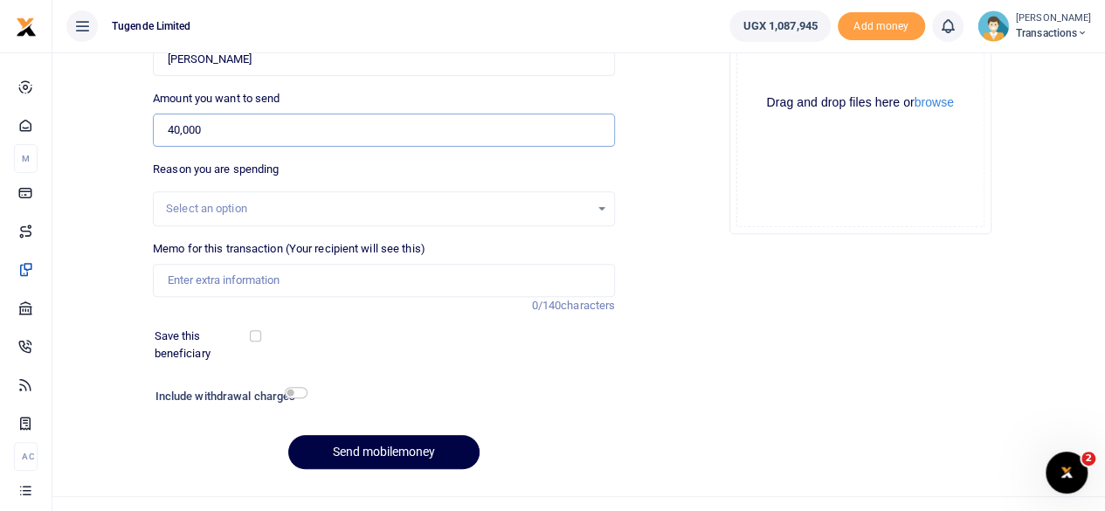
scroll to position [260, 0]
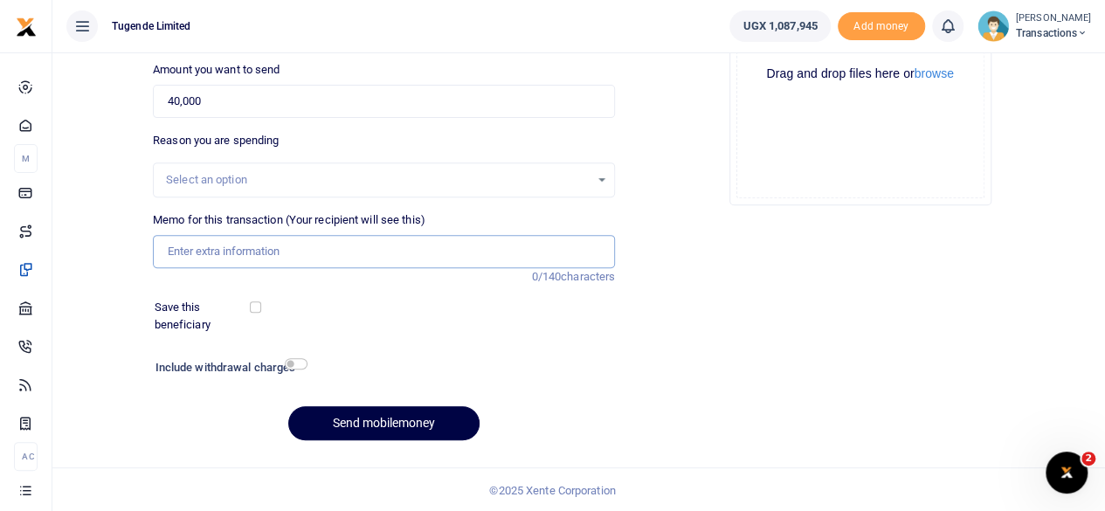
click at [305, 237] on input "Memo for this transaction (Your recipient will see this)" at bounding box center [384, 251] width 462 height 33
paste input "UGF841G"
type input "UGF841G"
click at [358, 417] on button "Send mobilemoney" at bounding box center [383, 423] width 191 height 34
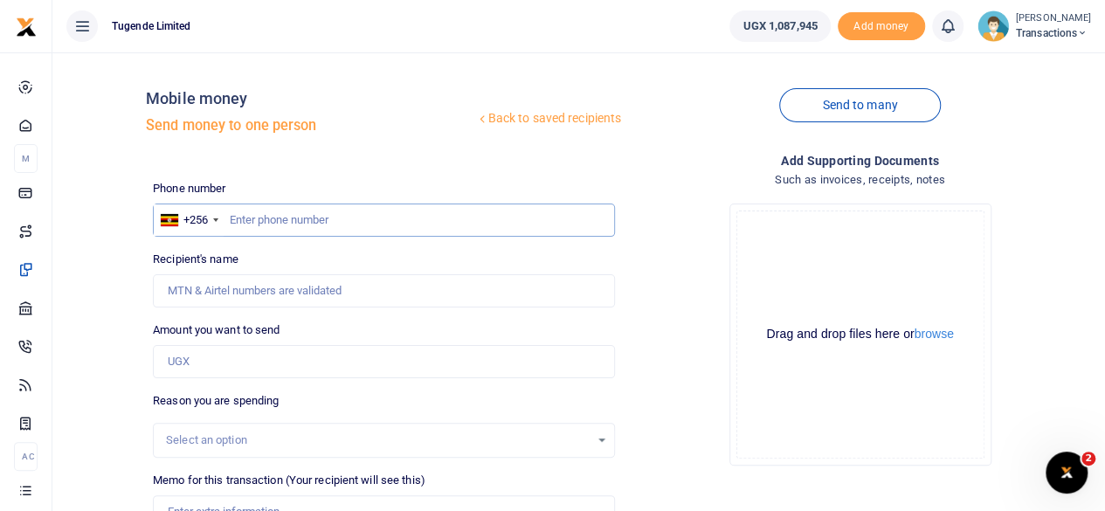
click at [428, 218] on input "text" at bounding box center [384, 220] width 462 height 33
paste input "747791020"
type input "747791020"
type input "Madina Kumukyaya"
click at [291, 353] on input "Amount you want to send" at bounding box center [384, 361] width 462 height 33
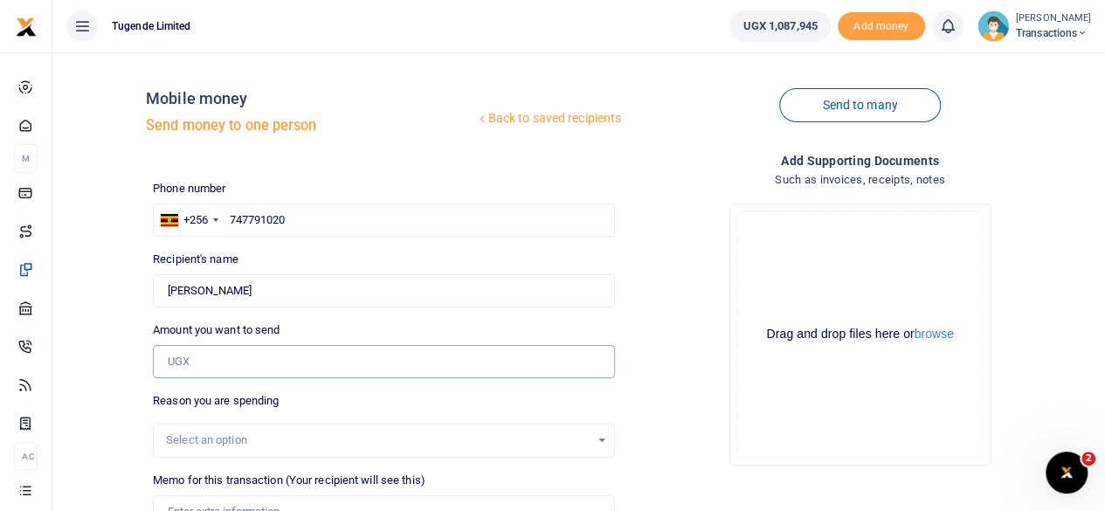
paste input "20000"
type input "20,000"
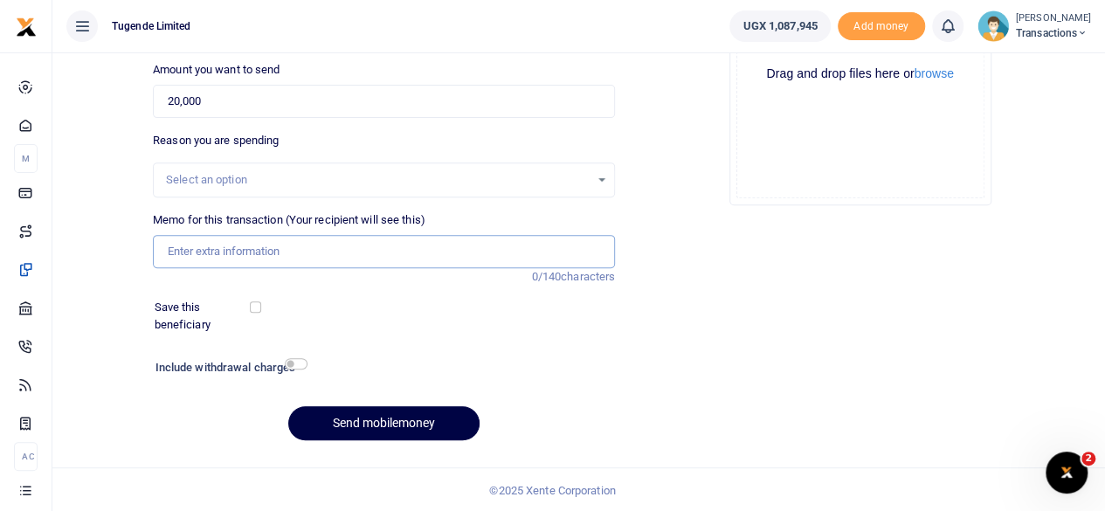
paste input "UGB787Z"
click at [290, 249] on input "UGB787Z" at bounding box center [384, 251] width 462 height 33
type input "UGB787Z"
click at [364, 413] on button "Send mobilemoney" at bounding box center [383, 423] width 191 height 34
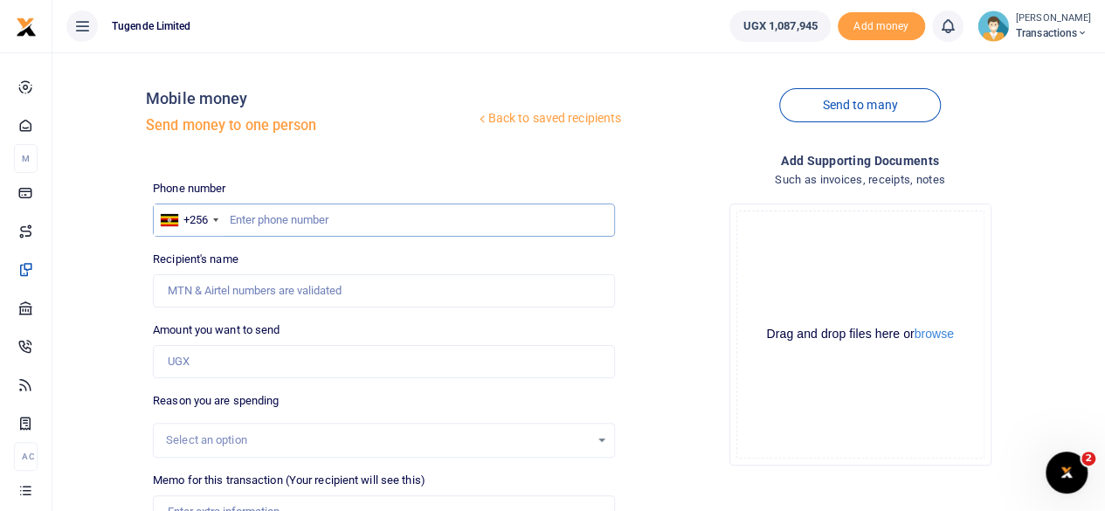
click at [337, 218] on input "text" at bounding box center [384, 220] width 462 height 33
paste input "776989898"
type input "776989898"
type input "[PERSON_NAME]"
click at [267, 356] on input "Amount you want to send" at bounding box center [384, 361] width 462 height 33
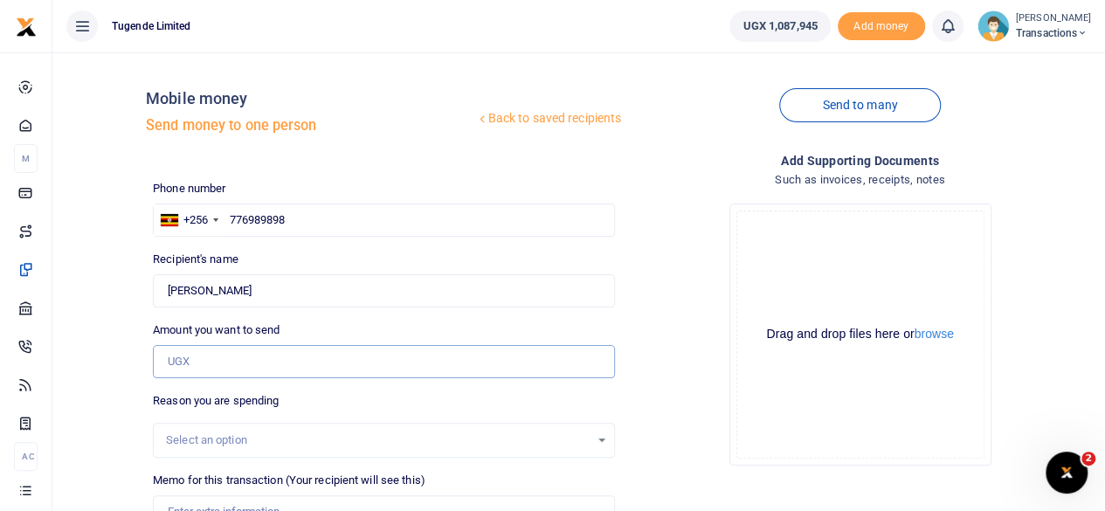
paste input "650,000"
type input "650,000"
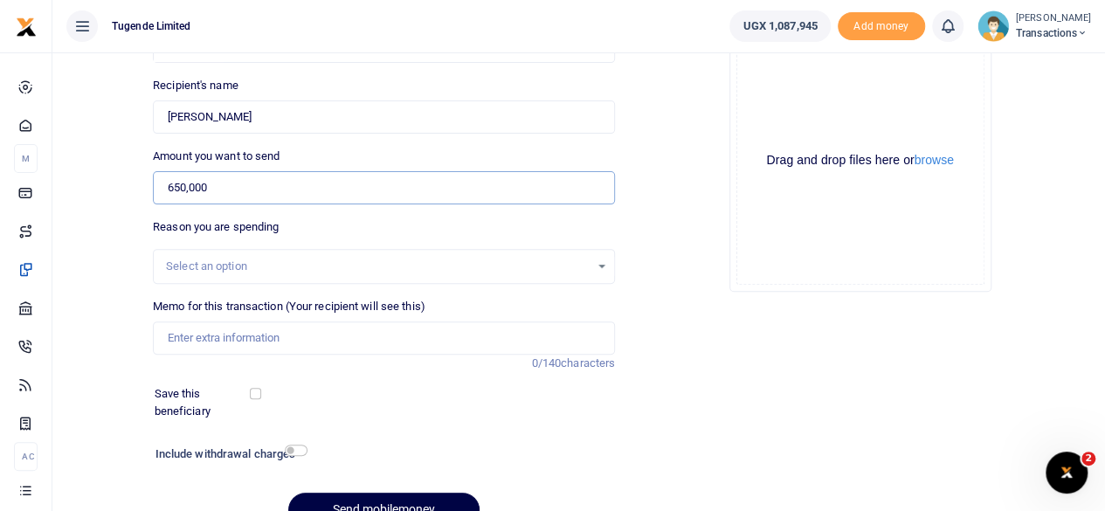
scroll to position [181, 0]
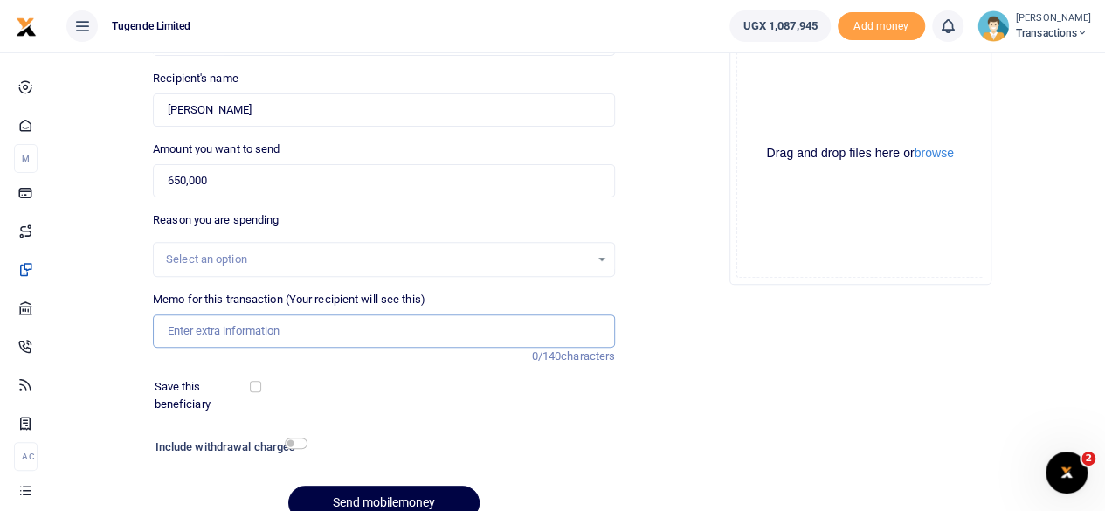
paste input "Retrieval Support-Namayingo URA"
click at [248, 331] on input "Retrieval Support-Namayingo URA" at bounding box center [384, 331] width 462 height 33
click at [256, 331] on input "Retrieval Support-Namayingo URA" at bounding box center [384, 331] width 462 height 33
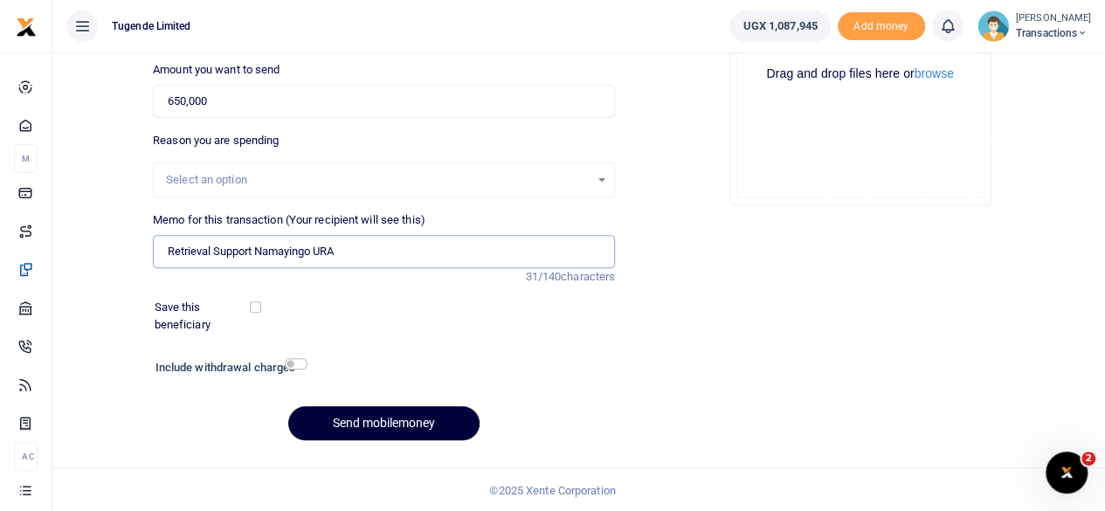
type input "Retrieval Support Namayingo URA"
click at [393, 422] on button "Send mobilemoney" at bounding box center [383, 423] width 191 height 34
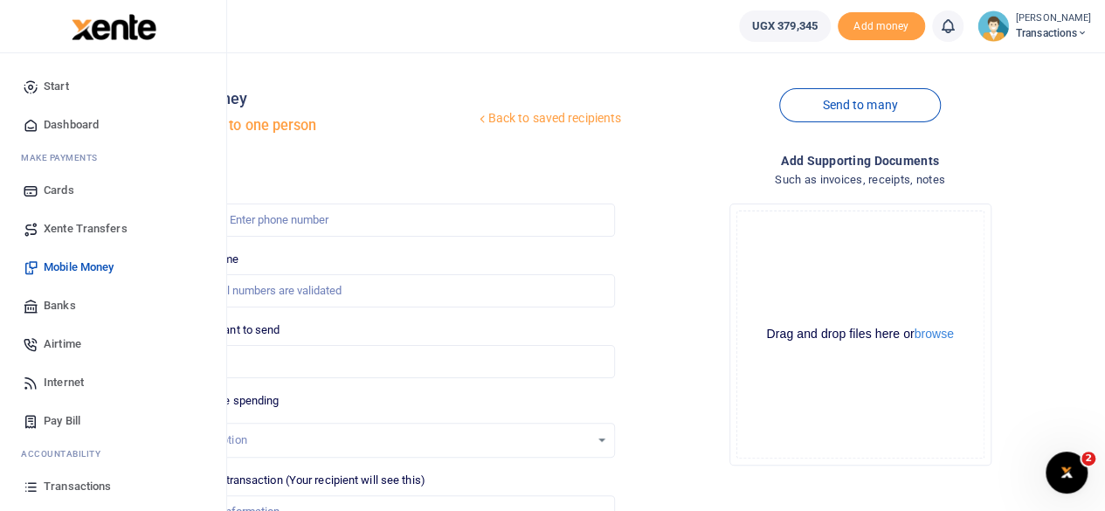
scroll to position [112, 0]
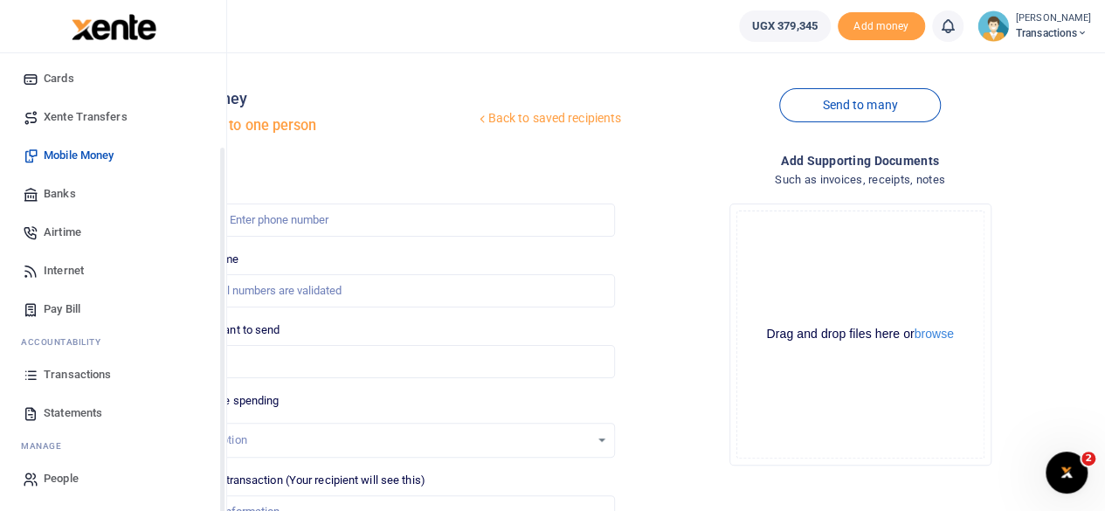
click at [66, 371] on span "Transactions" at bounding box center [77, 374] width 67 height 17
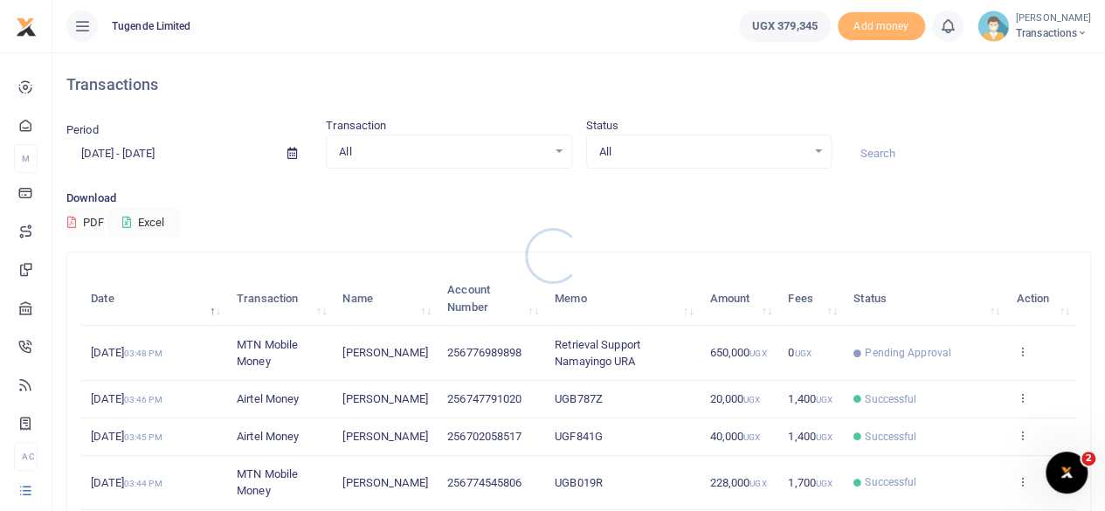
click at [876, 151] on div at bounding box center [552, 255] width 1105 height 511
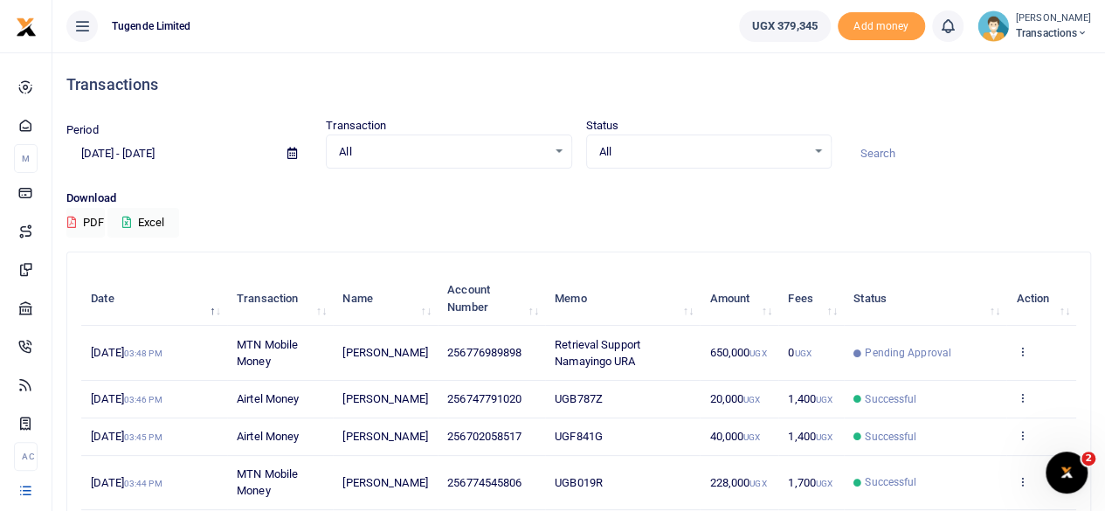
click at [876, 151] on input at bounding box center [969, 154] width 246 height 30
paste input "FW664S and UGC412X"
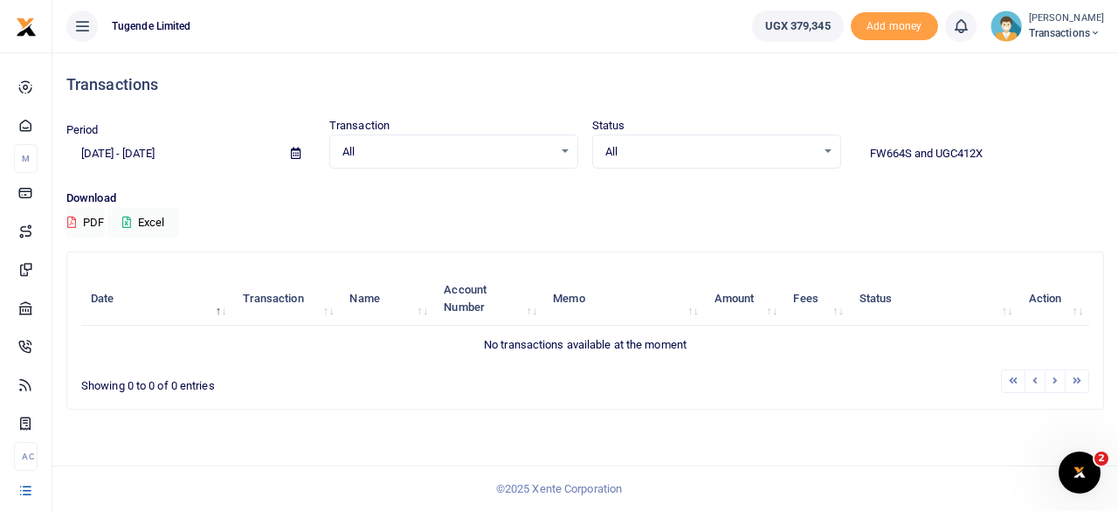
click at [873, 153] on input "FW664S and UGC412X" at bounding box center [979, 154] width 249 height 30
click at [871, 149] on input "FW664S and UGC412X" at bounding box center [979, 154] width 249 height 30
click at [1012, 147] on input "UFW664S and UGC412X" at bounding box center [979, 154] width 249 height 30
click at [871, 158] on input "UFW664S and UGC412X" at bounding box center [979, 154] width 249 height 30
click at [1002, 159] on input "UFW664S and UGC412X" at bounding box center [979, 154] width 249 height 30
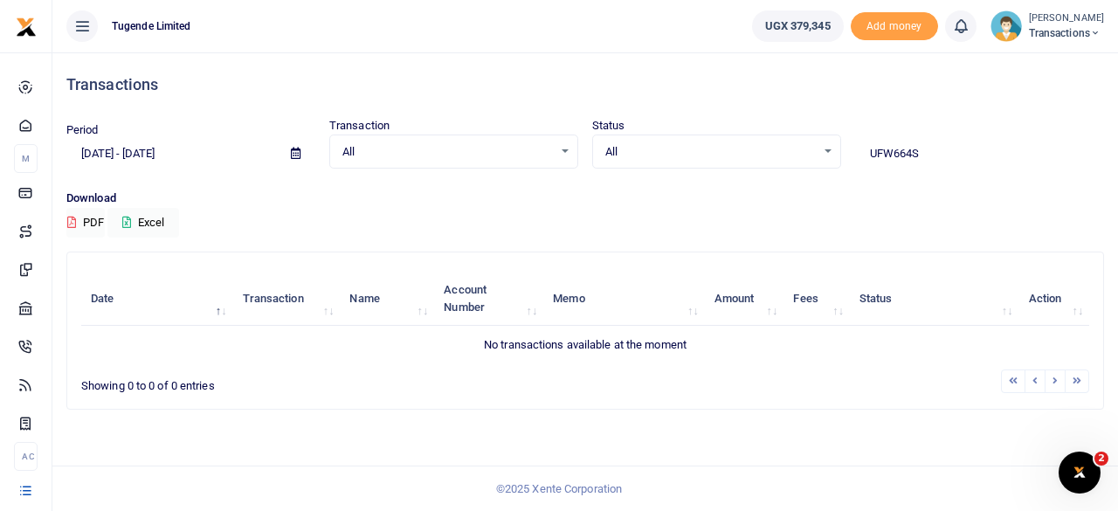
click at [926, 155] on input "UFW664S" at bounding box center [979, 154] width 249 height 30
paste input
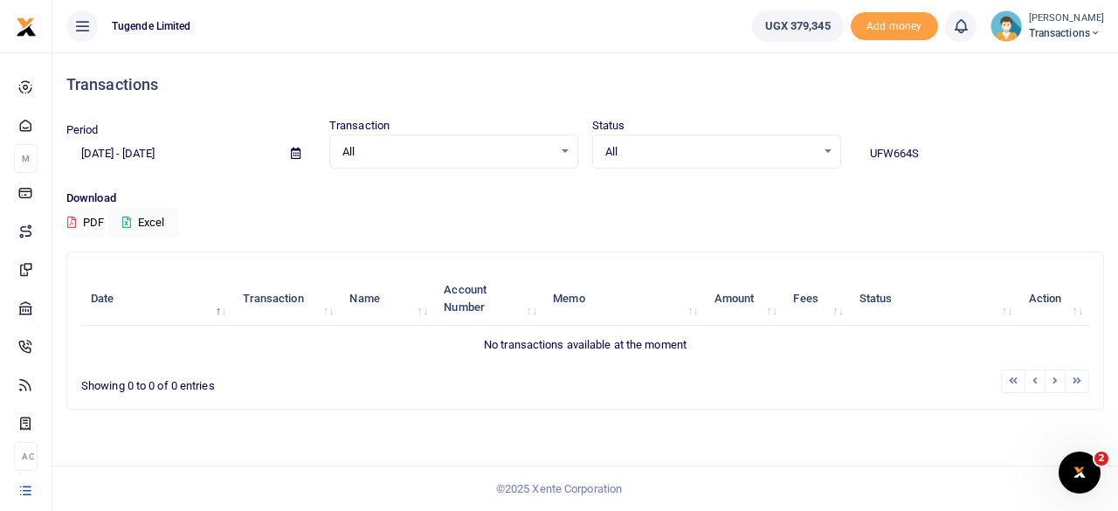
type input "UFW664S"
click at [302, 153] on span at bounding box center [295, 154] width 39 height 30
click at [293, 156] on icon at bounding box center [296, 153] width 10 height 11
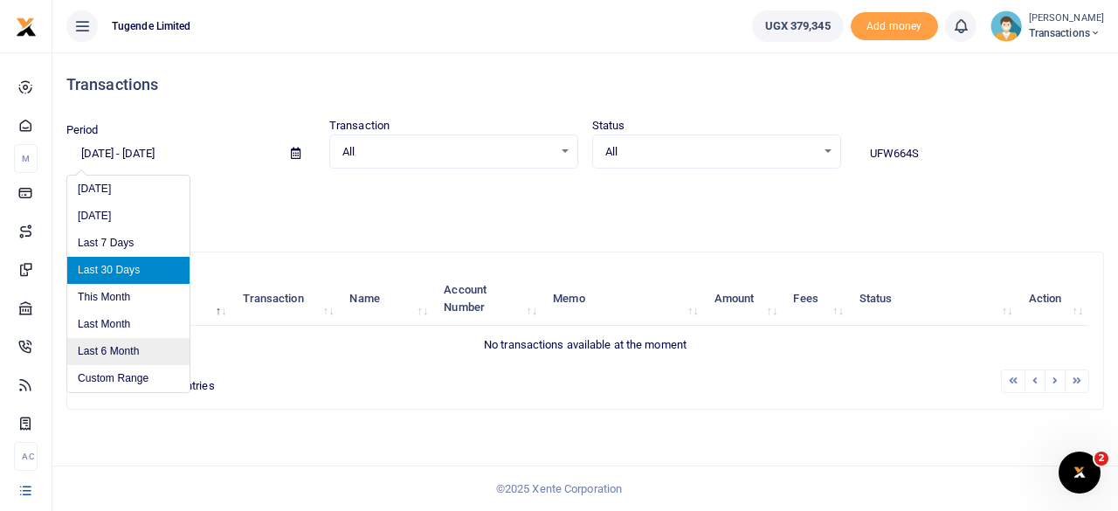
click at [107, 352] on li "Last 6 Month" at bounding box center [128, 351] width 122 height 27
type input "[DATE] - [DATE]"
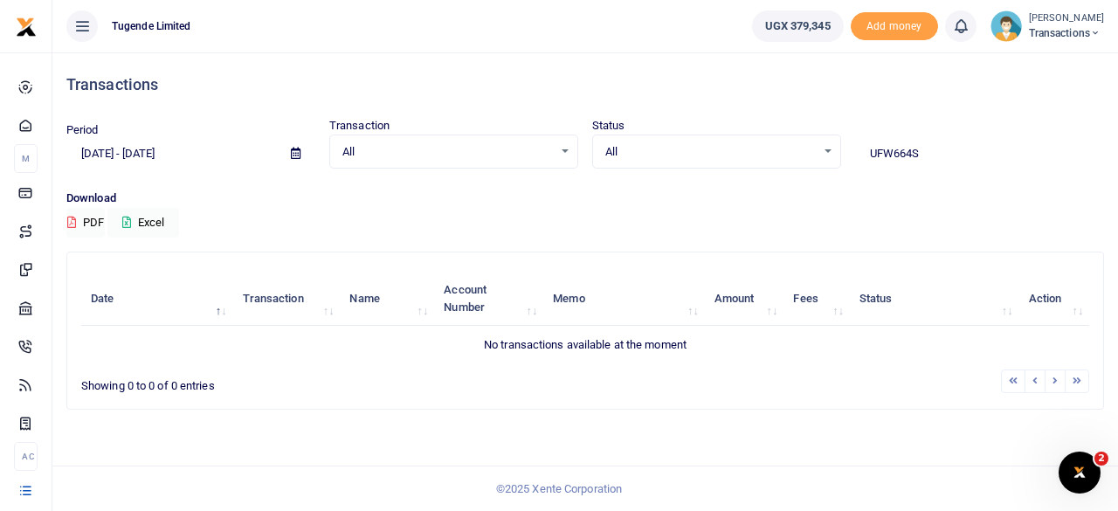
click at [961, 155] on input "UFW664S" at bounding box center [979, 154] width 249 height 30
paste input "UFW664S and UGC412X"
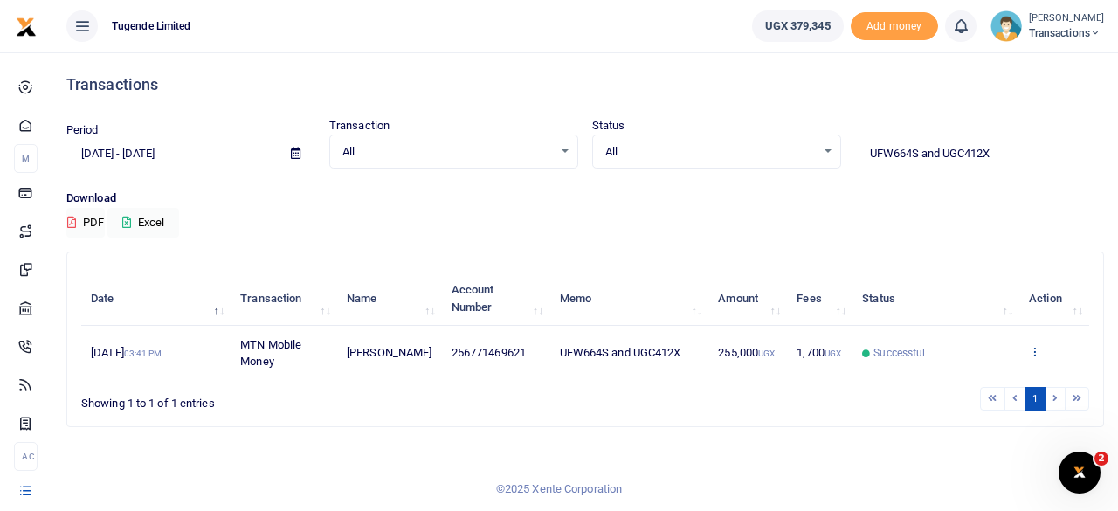
type input "UFW664S and UGC412X"
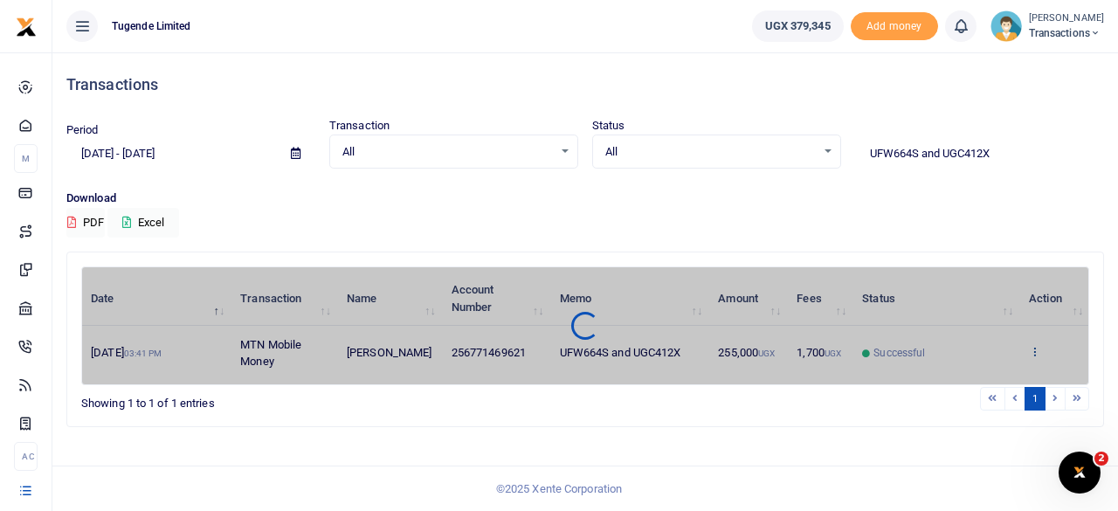
click at [1037, 350] on div "Date Transaction Name Account Number Memo Amount Fees Status Action [DATE] 03:4…" at bounding box center [585, 325] width 1008 height 119
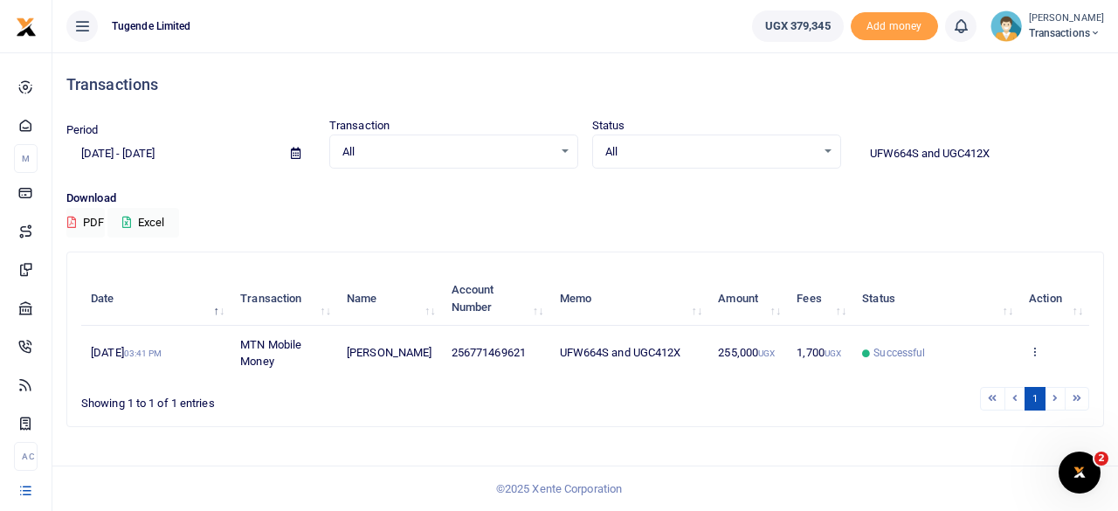
click at [1037, 350] on icon at bounding box center [1034, 351] width 11 height 12
click at [1024, 378] on link "View details" at bounding box center [1020, 382] width 138 height 24
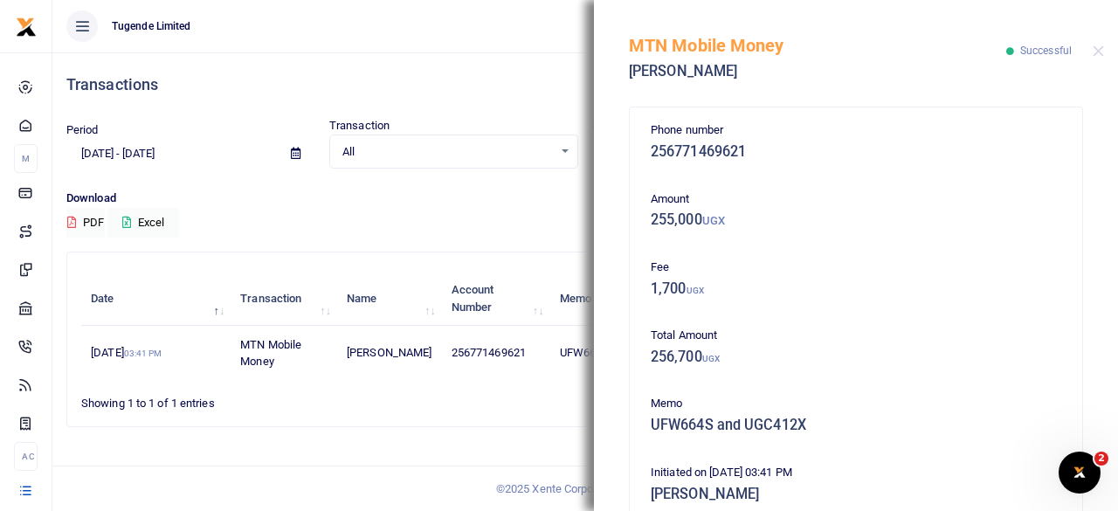
scroll to position [417, 0]
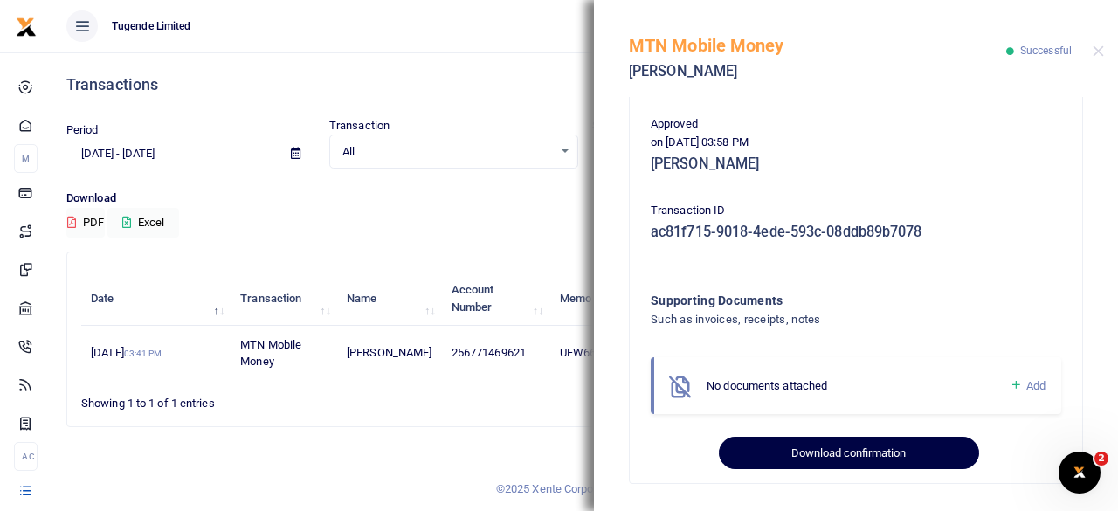
click at [828, 450] on button "Download confirmation" at bounding box center [848, 453] width 259 height 33
